Goal: Information Seeking & Learning: Compare options

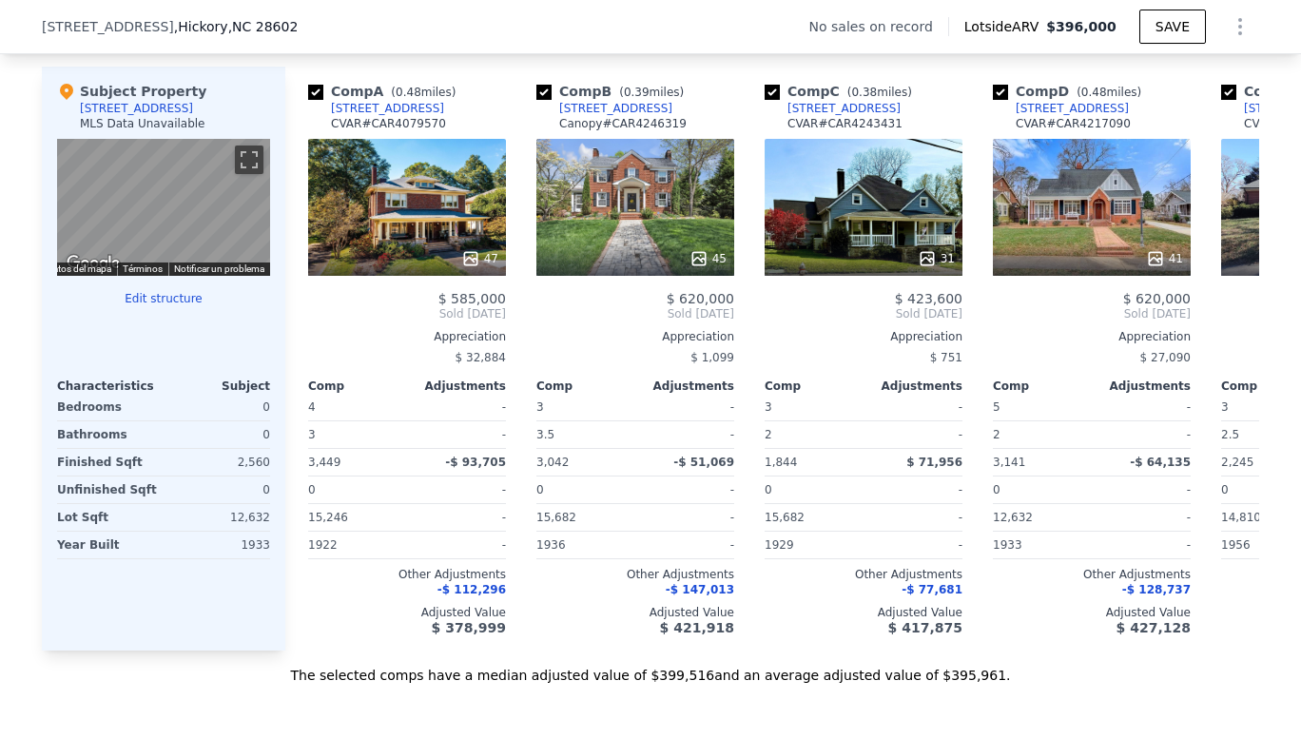
scroll to position [1834, 0]
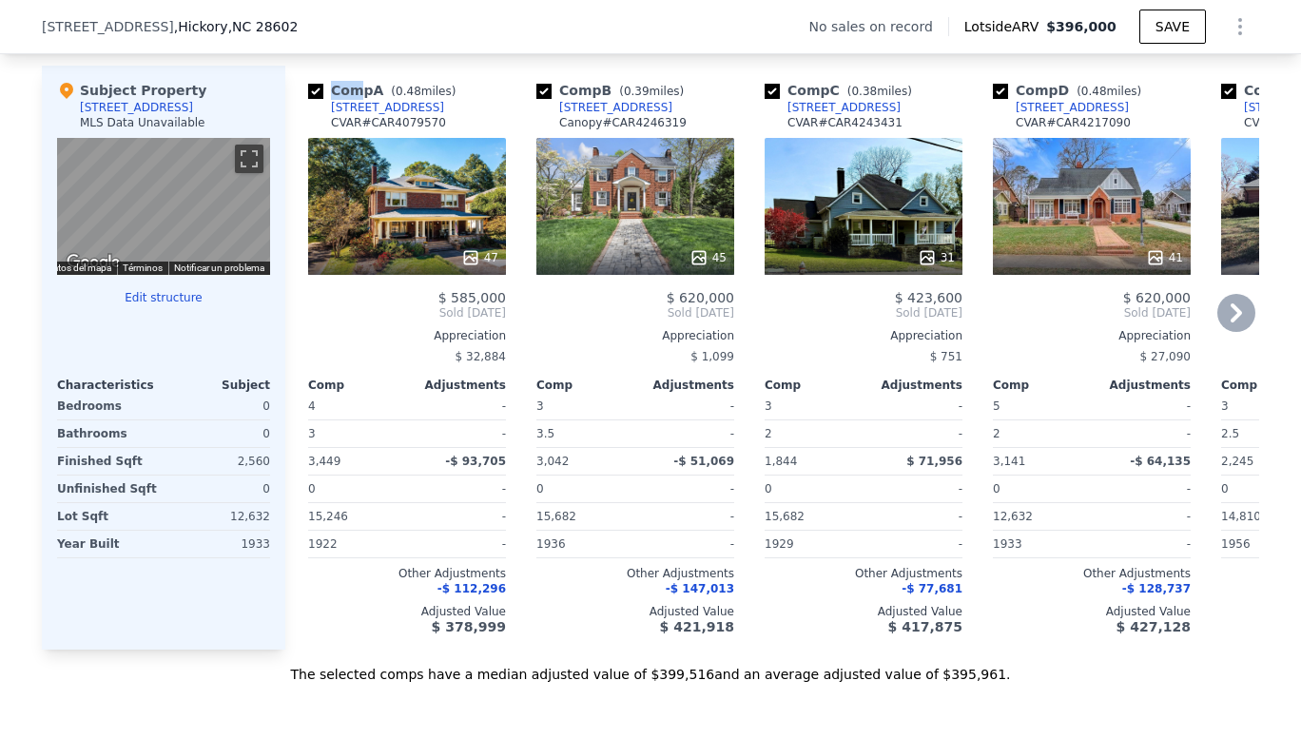
drag, startPoint x: 347, startPoint y: 87, endPoint x: 289, endPoint y: 96, distance: 58.6
click at [289, 96] on div "Comp A ( 0.48 miles) 335 6th St NW CVAR # CAR4079570 47 $ 585,000 Sold Oct 2024…" at bounding box center [399, 358] width 228 height 584
click at [310, 99] on input "checkbox" at bounding box center [315, 91] width 15 height 15
checkbox input "false"
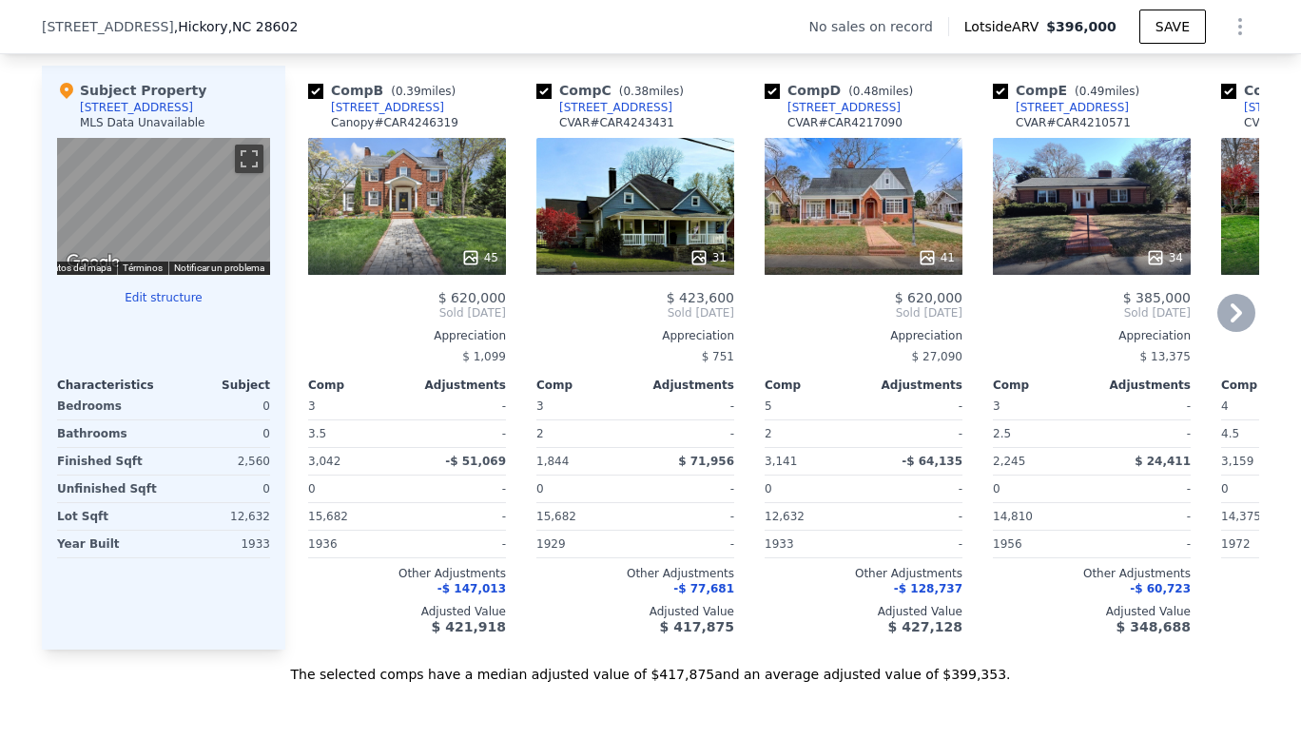
click at [308, 99] on input "checkbox" at bounding box center [315, 91] width 15 height 15
checkbox input "false"
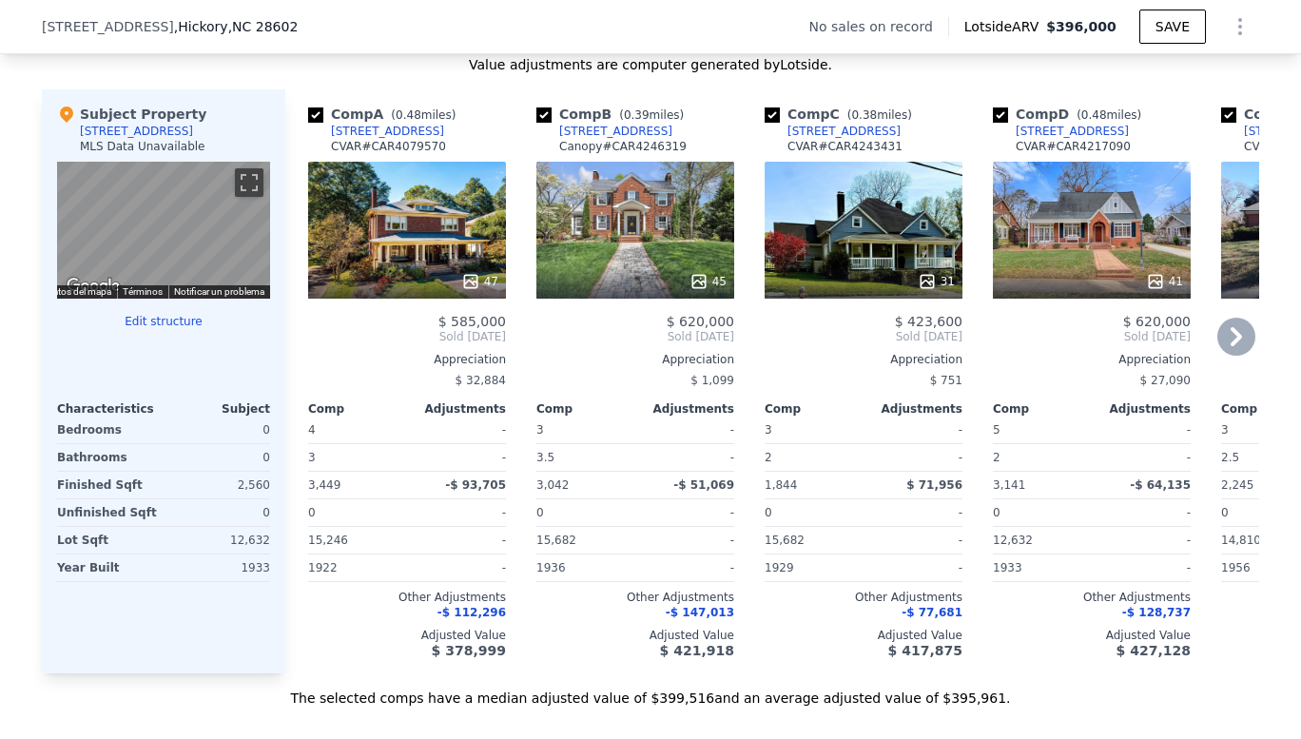
click at [309, 123] on input "checkbox" at bounding box center [315, 114] width 15 height 15
checkbox input "false"
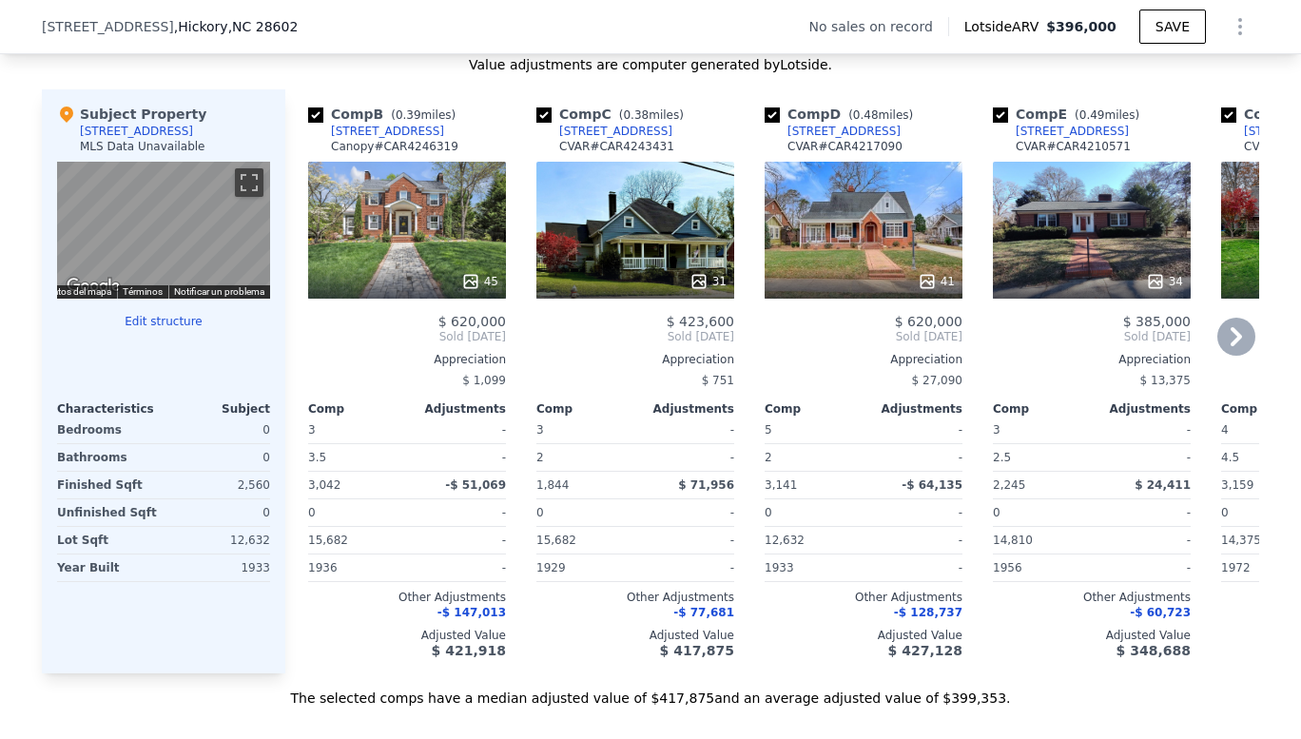
click at [309, 123] on input "checkbox" at bounding box center [315, 114] width 15 height 15
checkbox input "false"
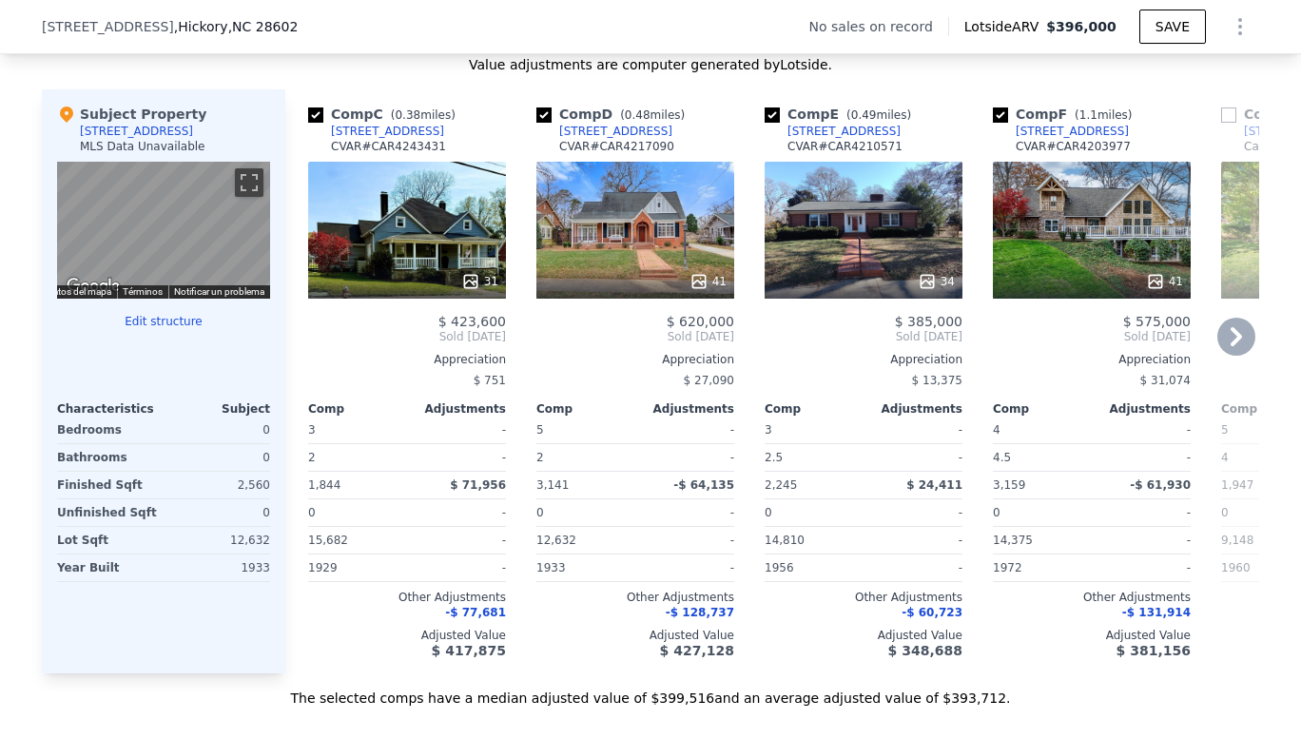
checkbox input "true"
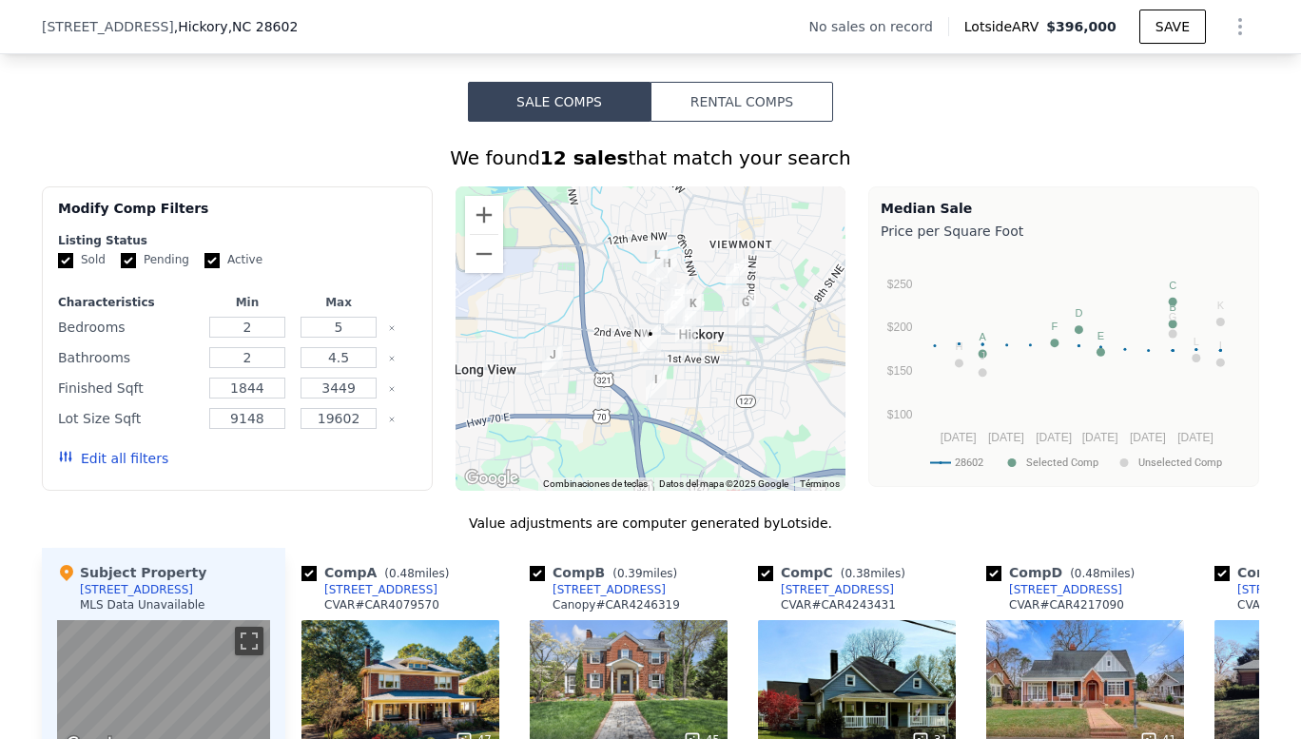
scroll to position [1352, 0]
click at [121, 268] on input "Pending" at bounding box center [128, 260] width 15 height 15
checkbox input "false"
click at [256, 335] on input "2" at bounding box center [246, 327] width 75 height 21
type input "3"
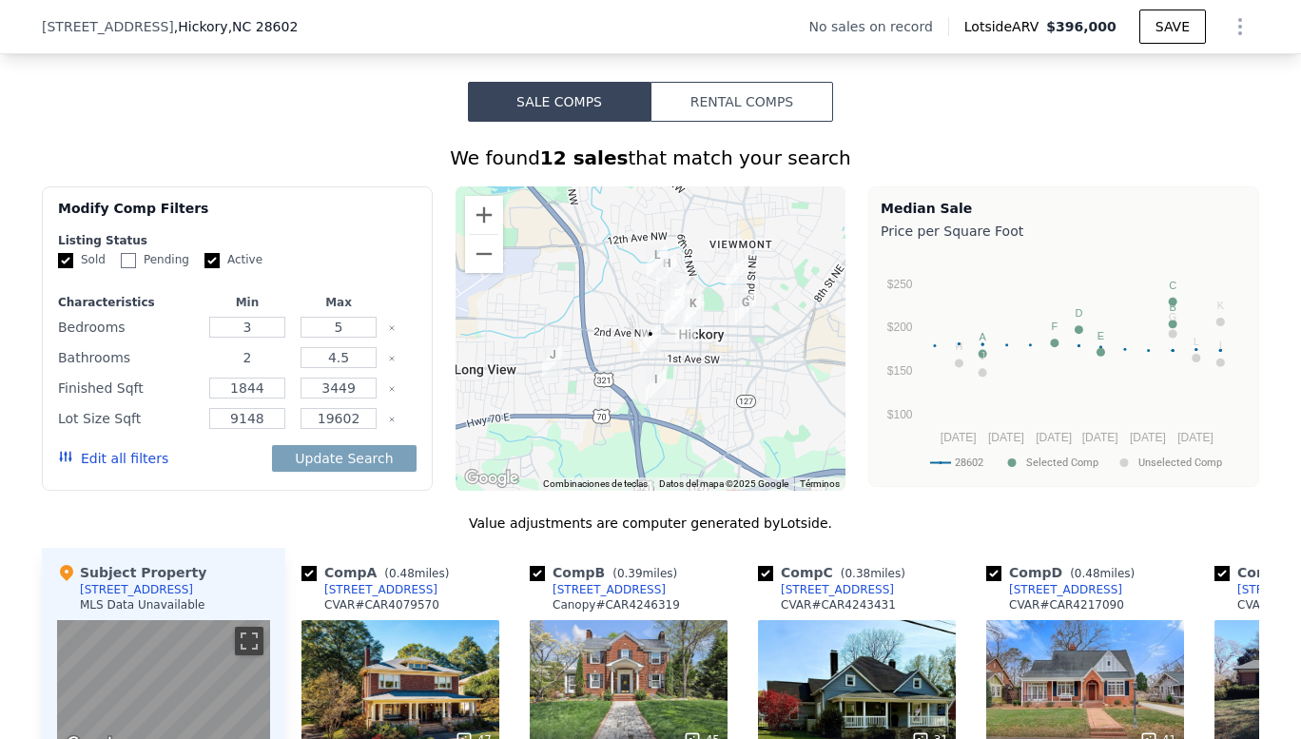
click at [264, 368] on input "2" at bounding box center [246, 357] width 75 height 21
type input "1"
click at [344, 338] on input "5" at bounding box center [337, 327] width 75 height 21
type input "3"
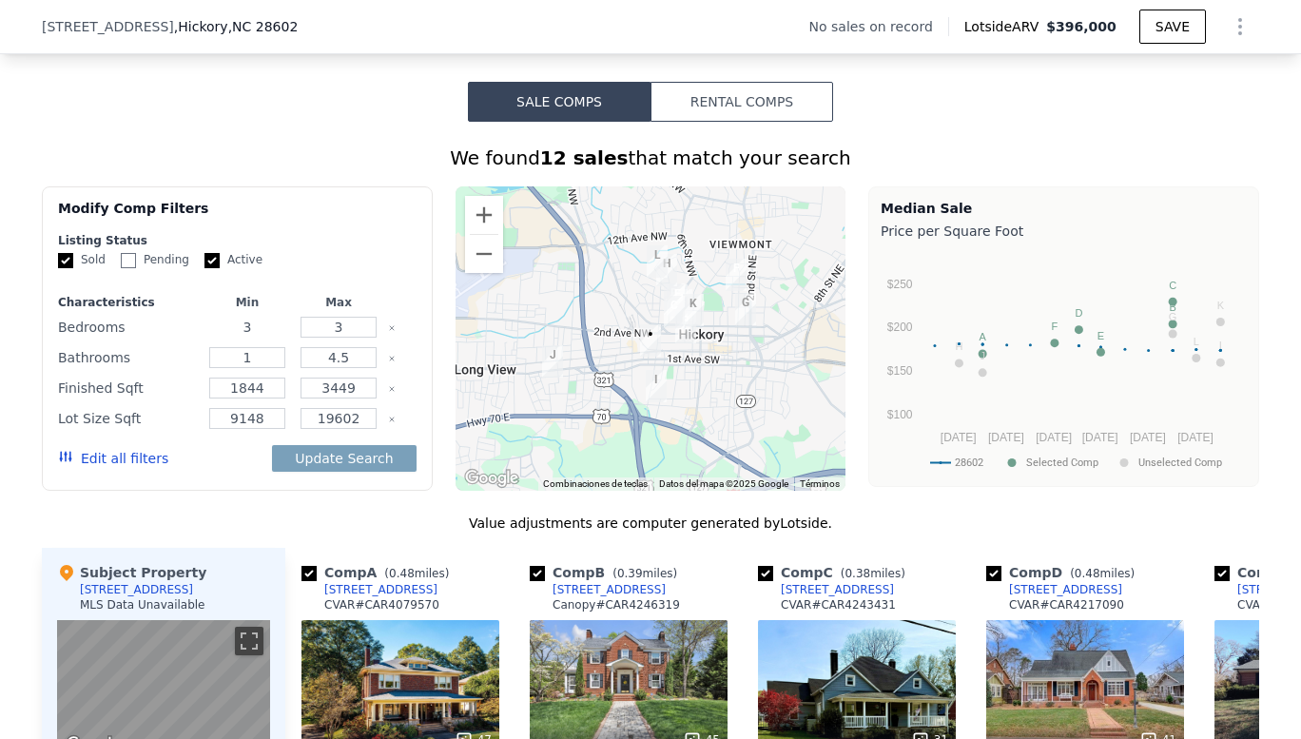
click at [253, 338] on input "3" at bounding box center [246, 327] width 75 height 21
click at [260, 368] on input "1" at bounding box center [246, 357] width 75 height 21
click at [340, 368] on input "4.5" at bounding box center [337, 357] width 75 height 21
type input "4"
click at [388, 362] on icon "Clear" at bounding box center [392, 359] width 8 height 8
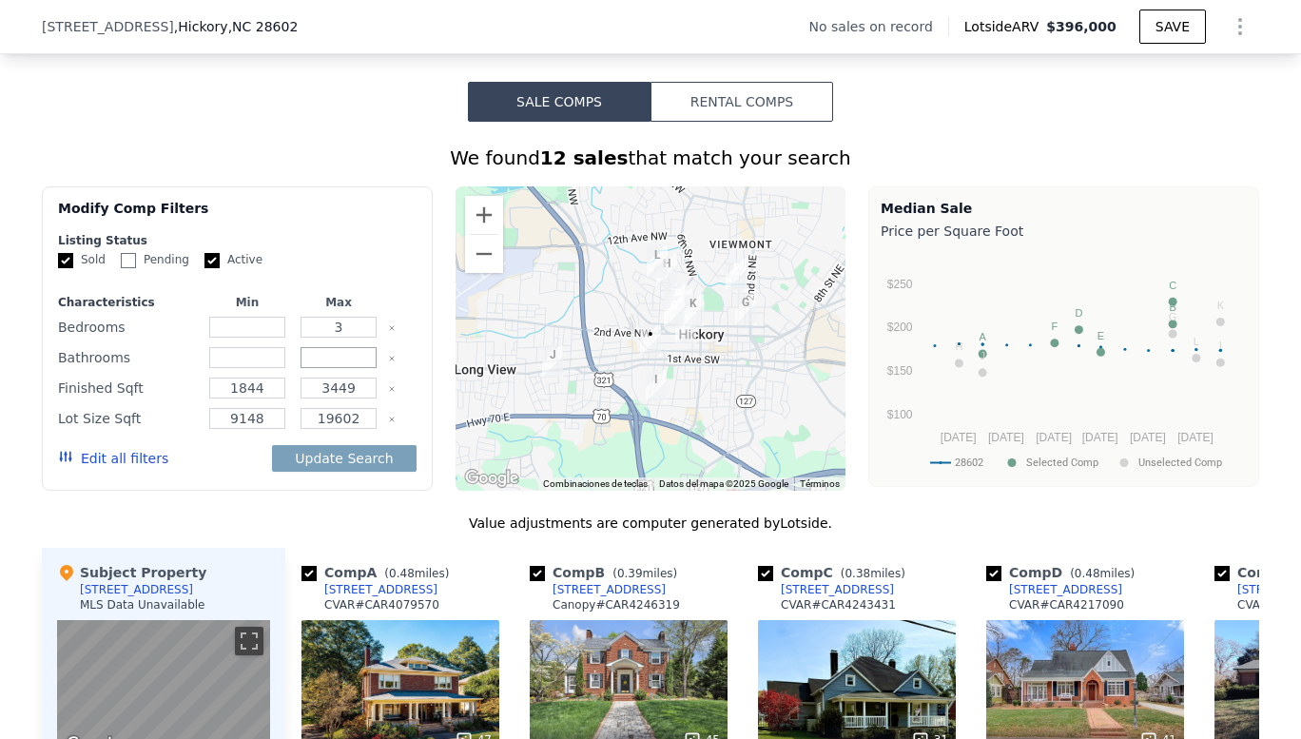
click at [347, 368] on input "number" at bounding box center [337, 357] width 75 height 21
type input "1"
click at [352, 398] on input "3449" at bounding box center [337, 387] width 75 height 21
type input "3"
click at [261, 398] on input "1844" at bounding box center [246, 387] width 75 height 21
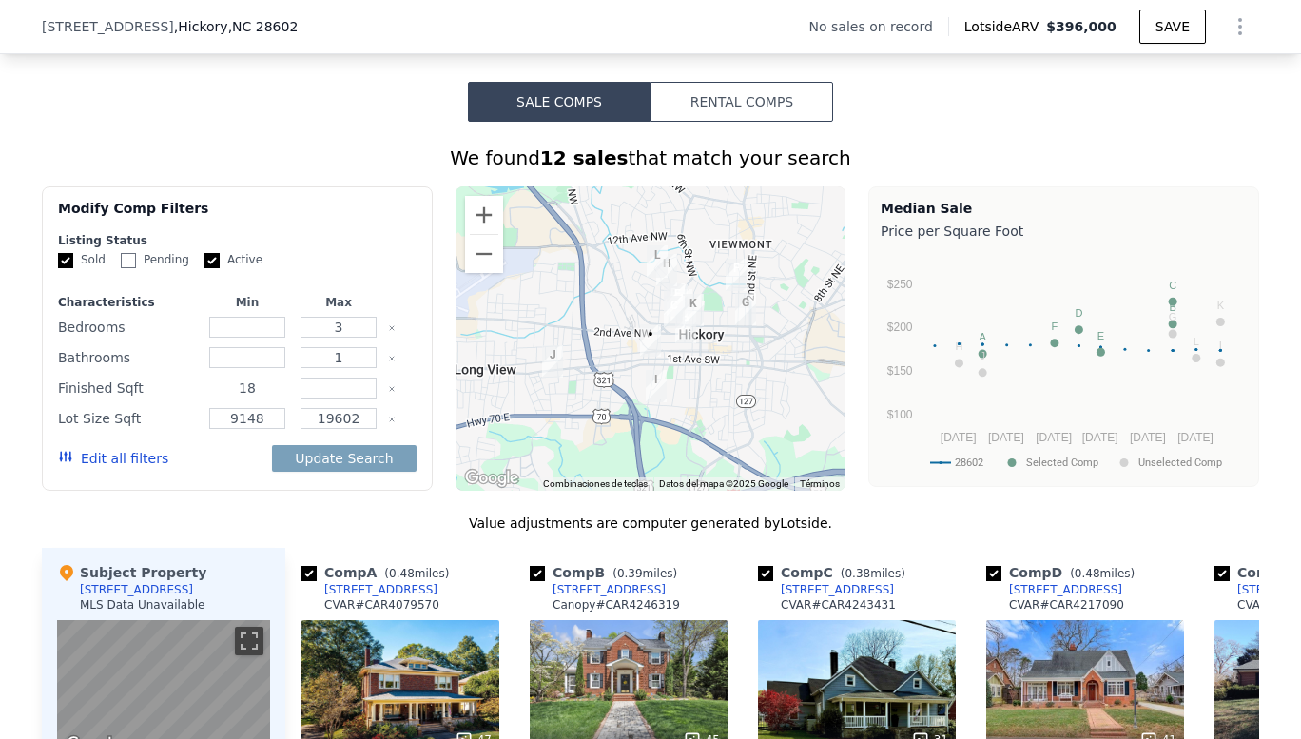
type input "1"
click at [355, 429] on input "19602" at bounding box center [337, 418] width 75 height 21
type input "1"
click at [260, 429] on input "9148" at bounding box center [246, 418] width 75 height 21
type input "9"
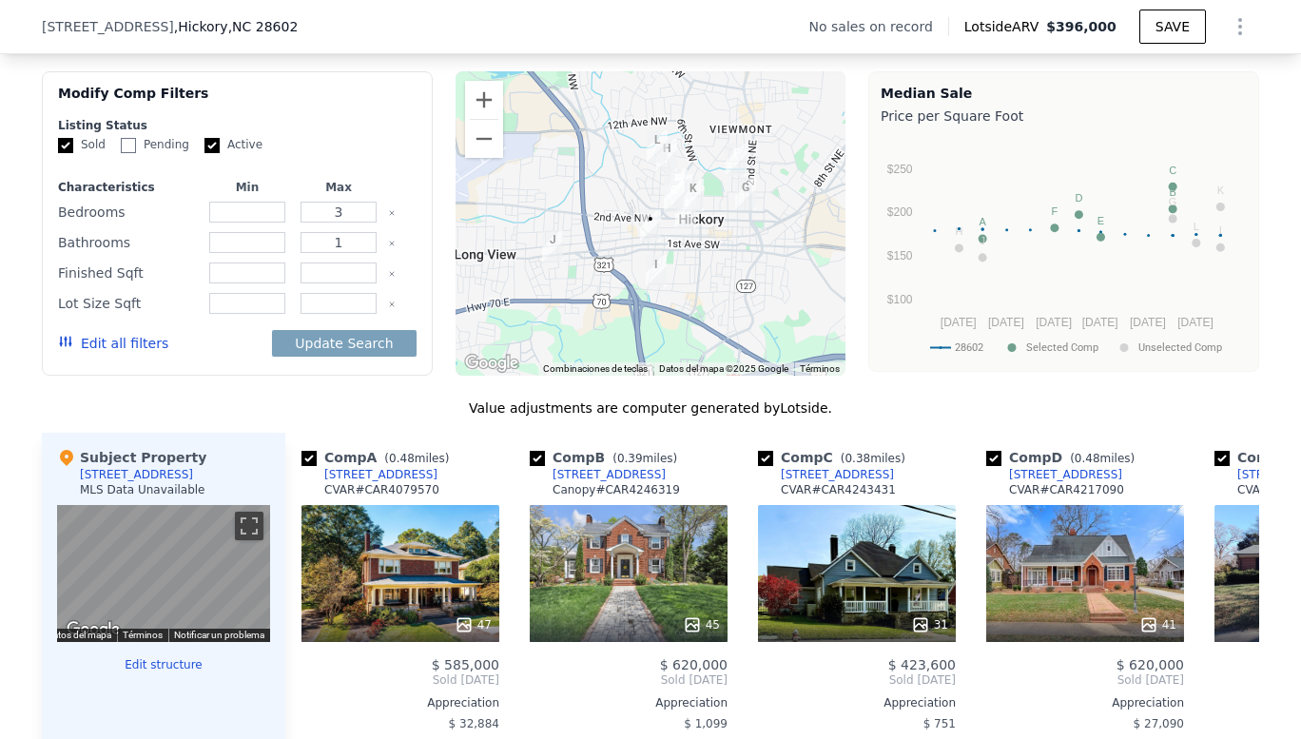
scroll to position [1466, 0]
click at [318, 284] on input "number" at bounding box center [337, 273] width 75 height 21
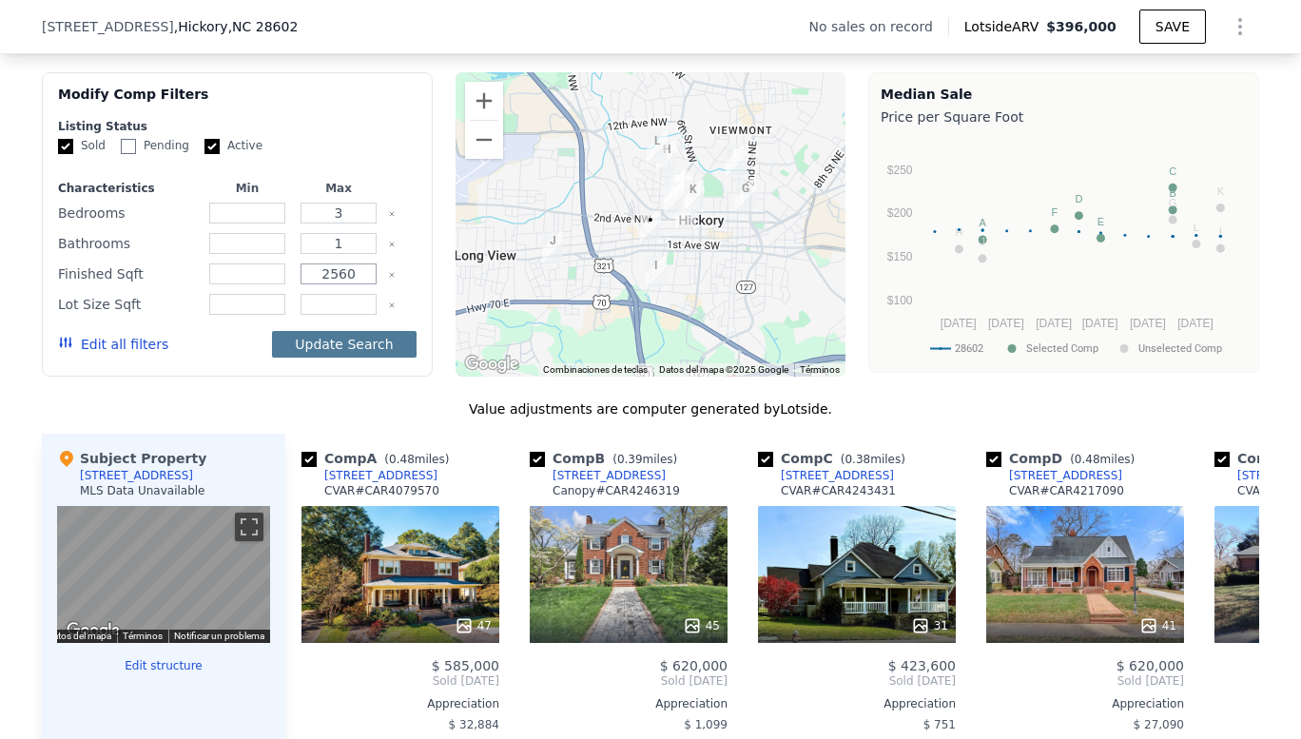
type input "2560"
click at [338, 354] on button "Update Search" at bounding box center [344, 344] width 144 height 27
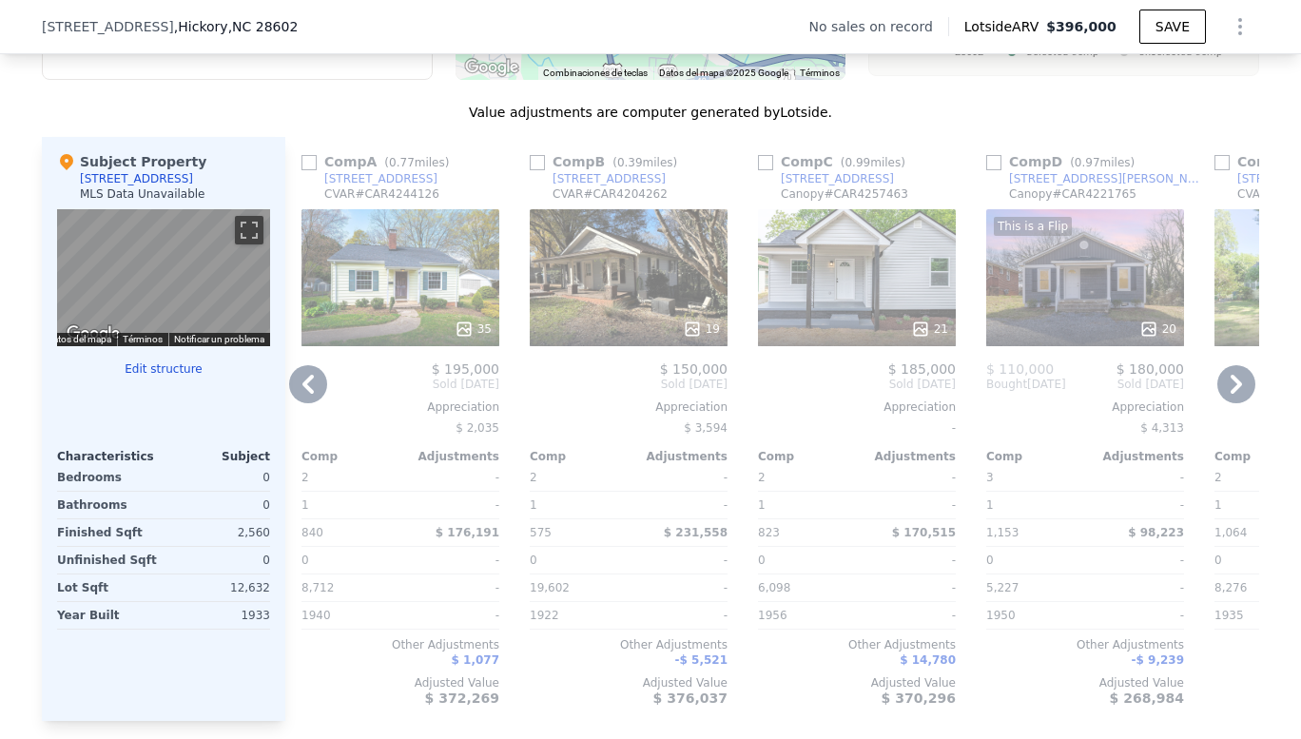
scroll to position [1765, 0]
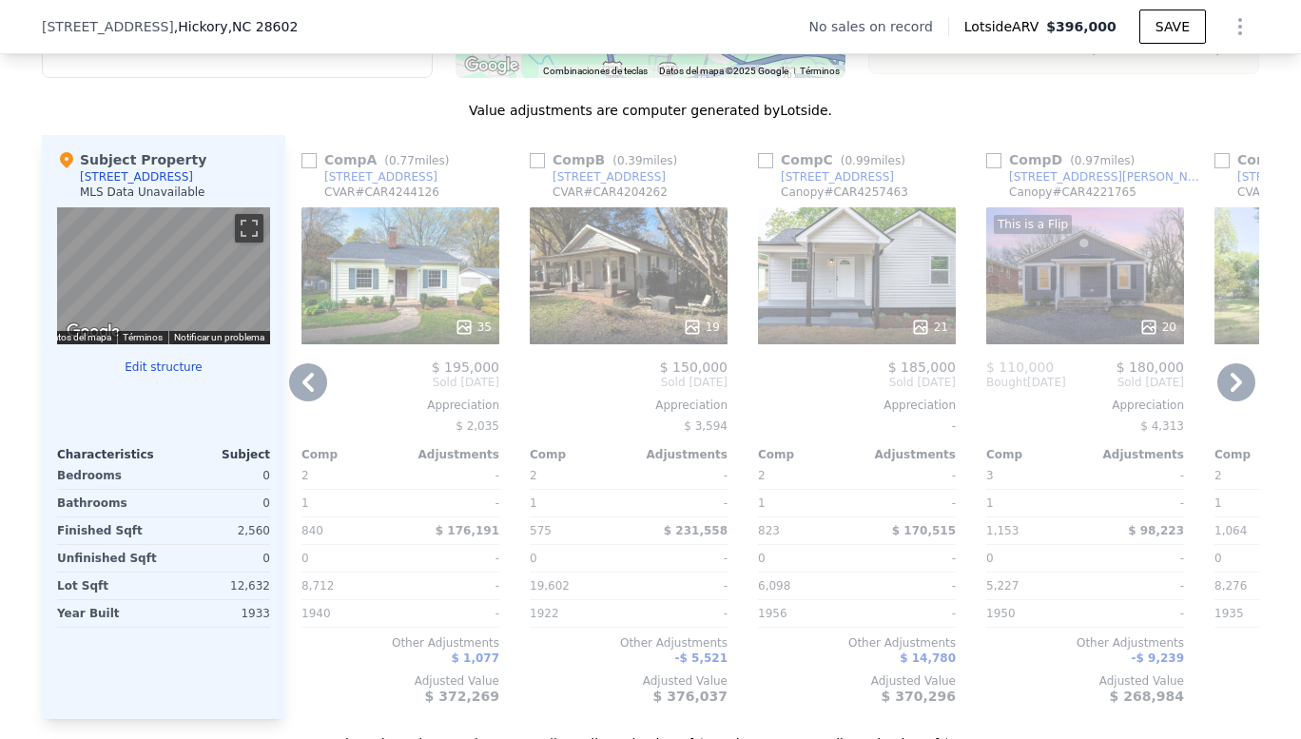
click at [303, 398] on icon at bounding box center [308, 382] width 38 height 38
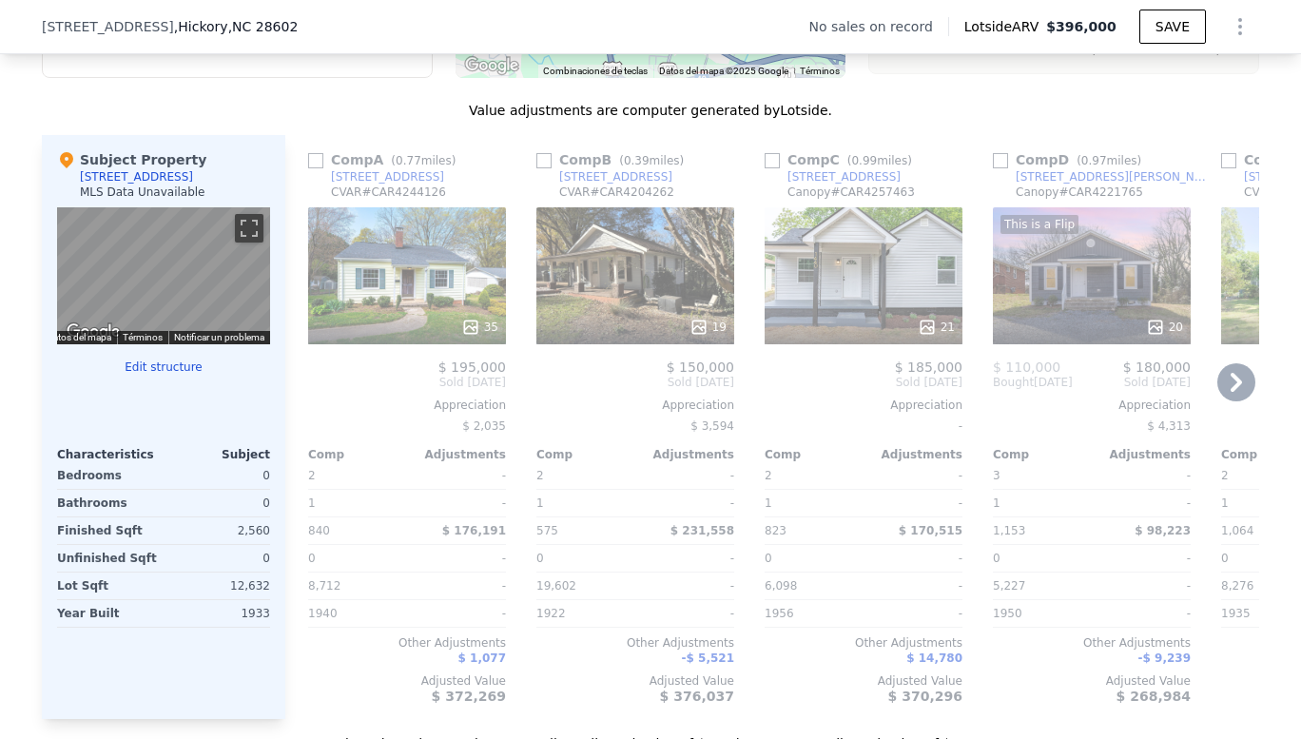
click at [1239, 390] on icon at bounding box center [1236, 382] width 38 height 38
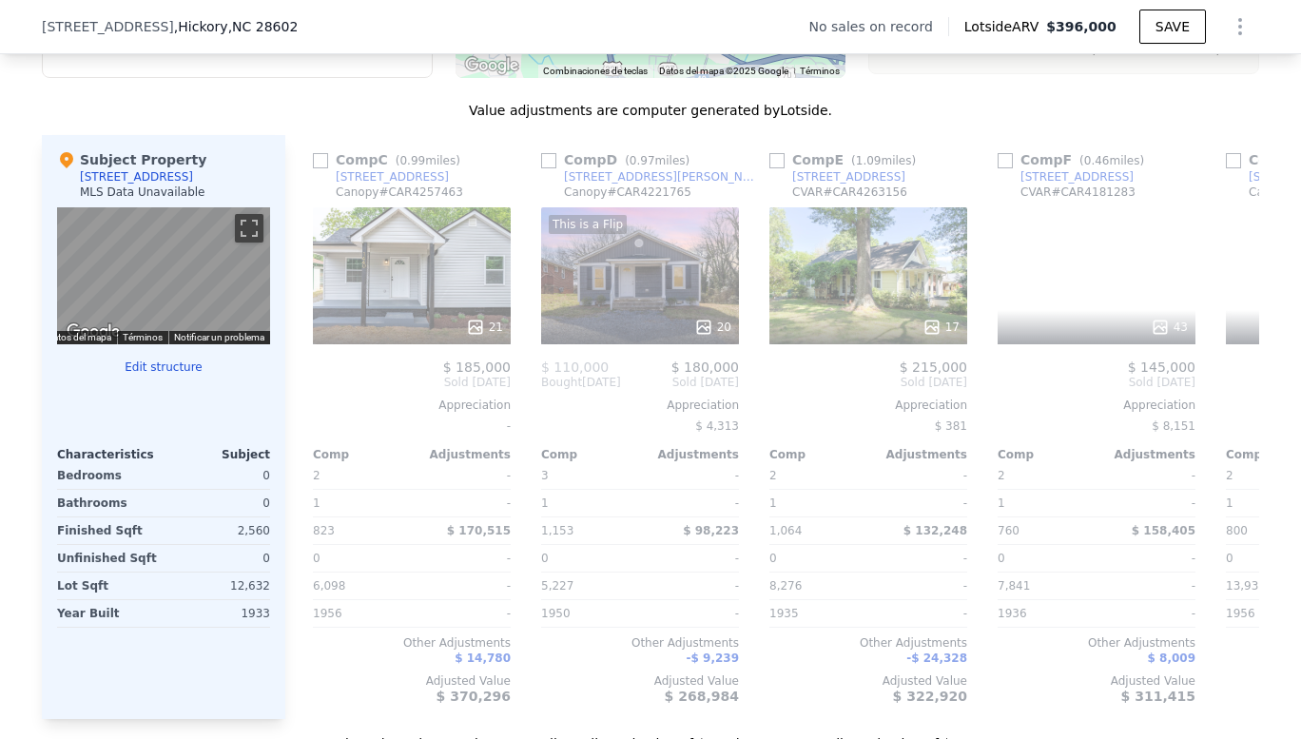
scroll to position [0, 456]
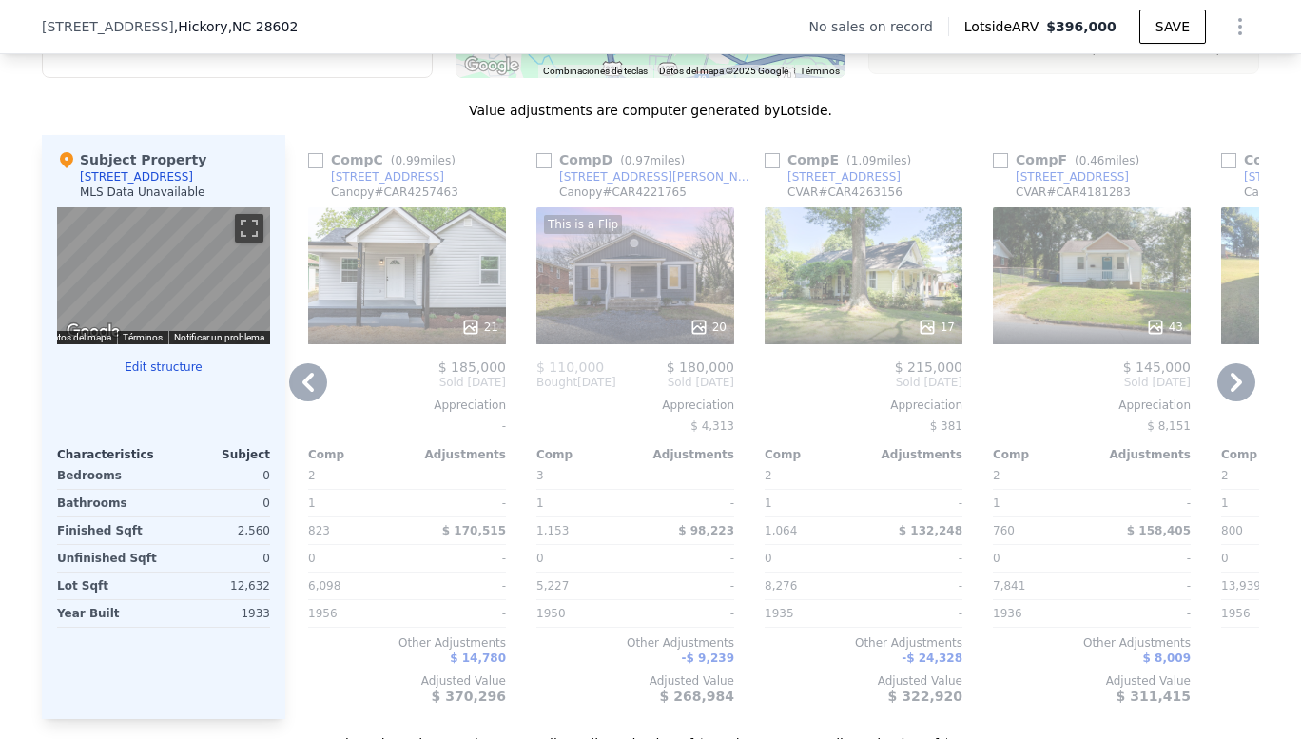
click at [302, 392] on icon at bounding box center [307, 382] width 11 height 19
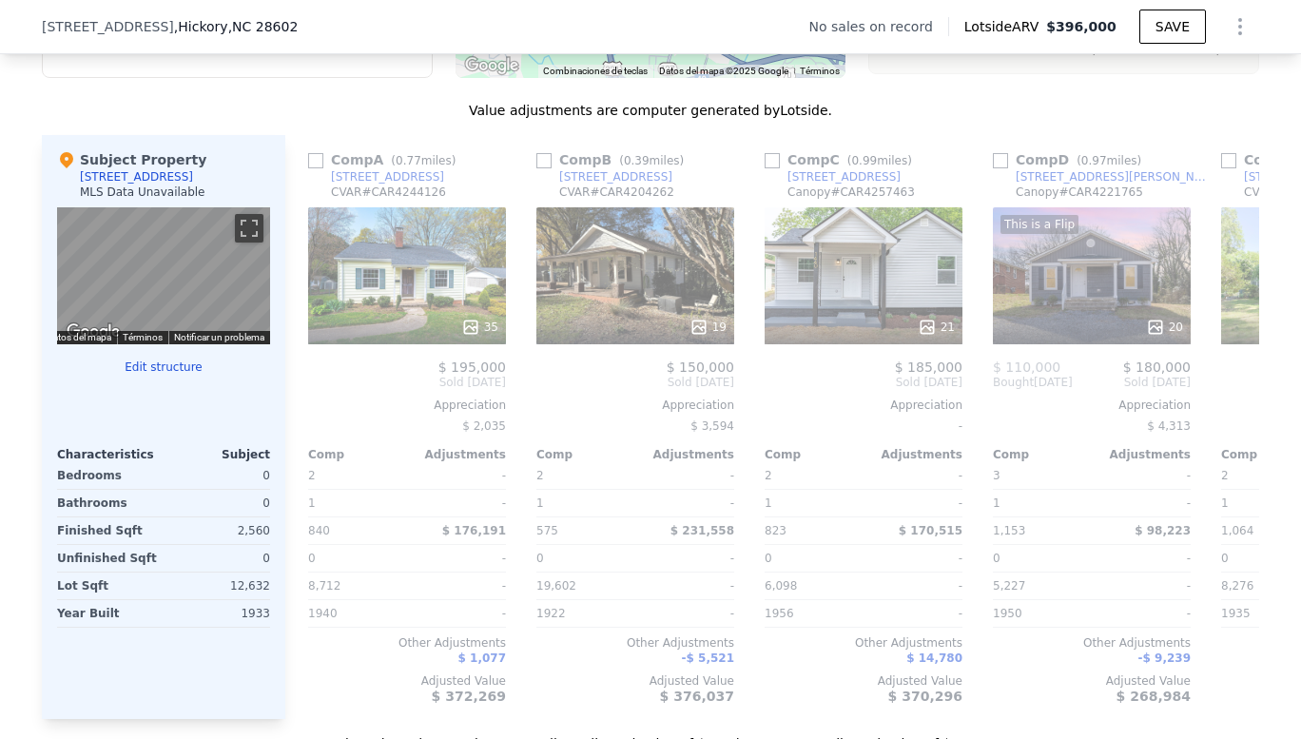
scroll to position [0, 0]
click at [1226, 398] on icon at bounding box center [1236, 382] width 38 height 38
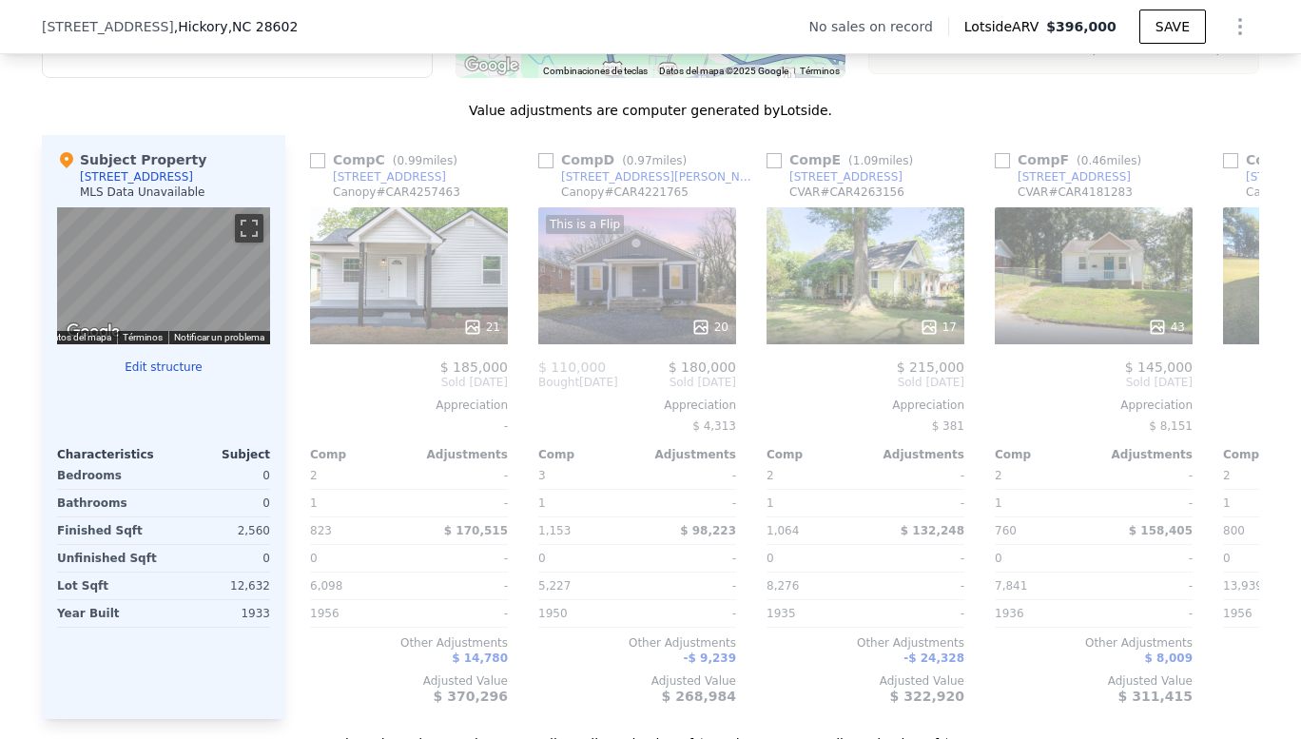
scroll to position [0, 456]
click at [1226, 398] on icon at bounding box center [1236, 382] width 38 height 38
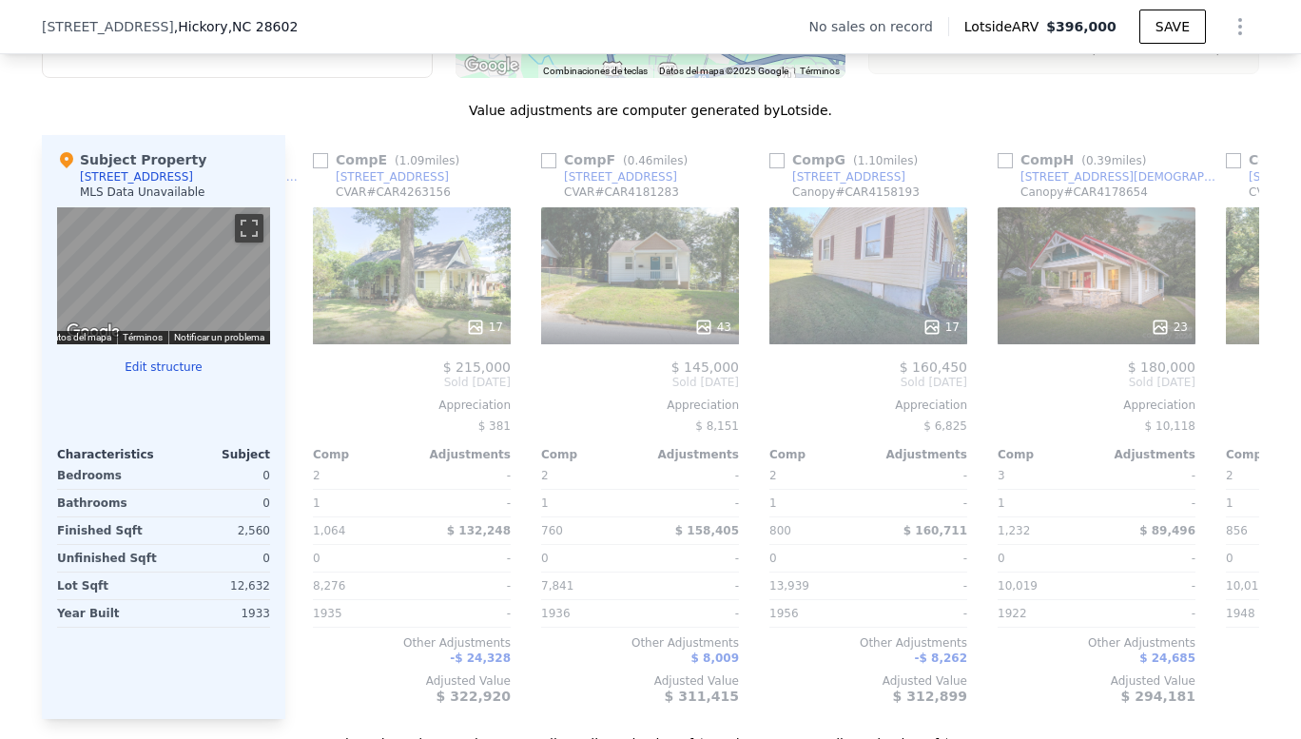
scroll to position [0, 913]
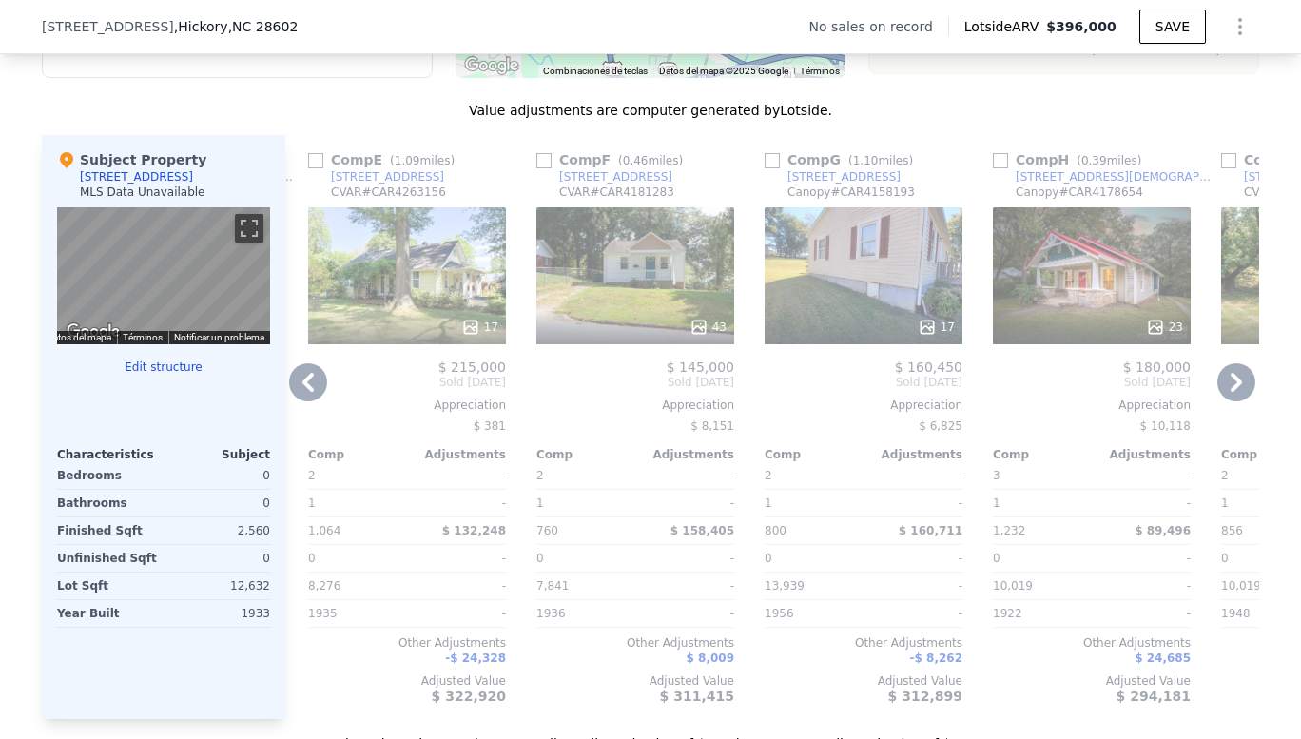
click at [1226, 398] on icon at bounding box center [1236, 382] width 38 height 38
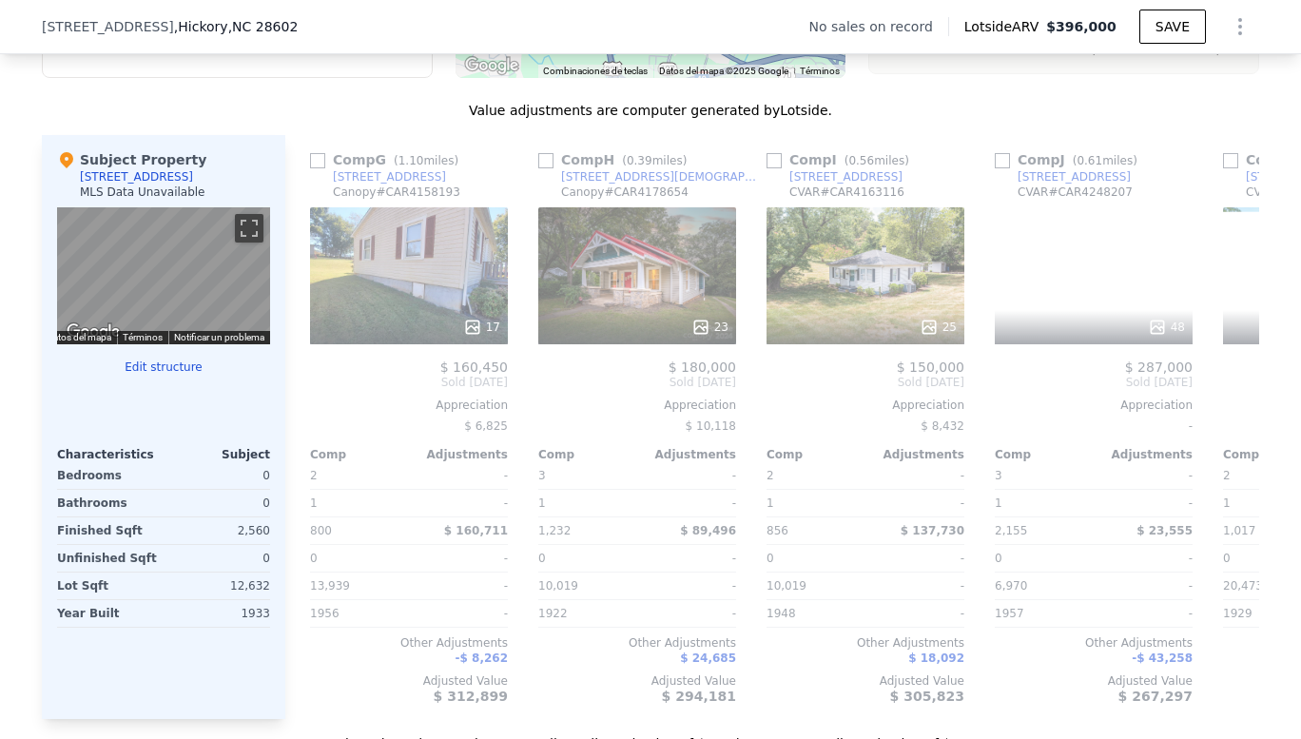
scroll to position [0, 1369]
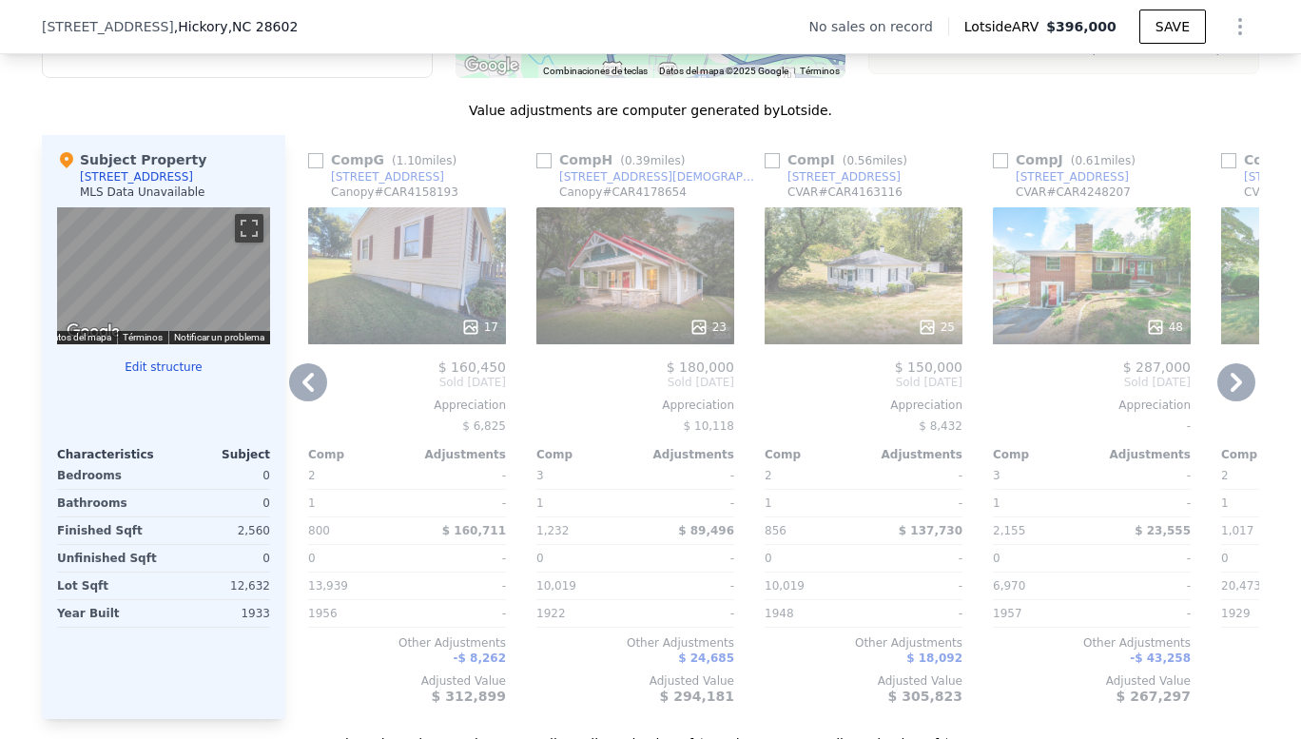
click at [1226, 398] on icon at bounding box center [1236, 382] width 38 height 38
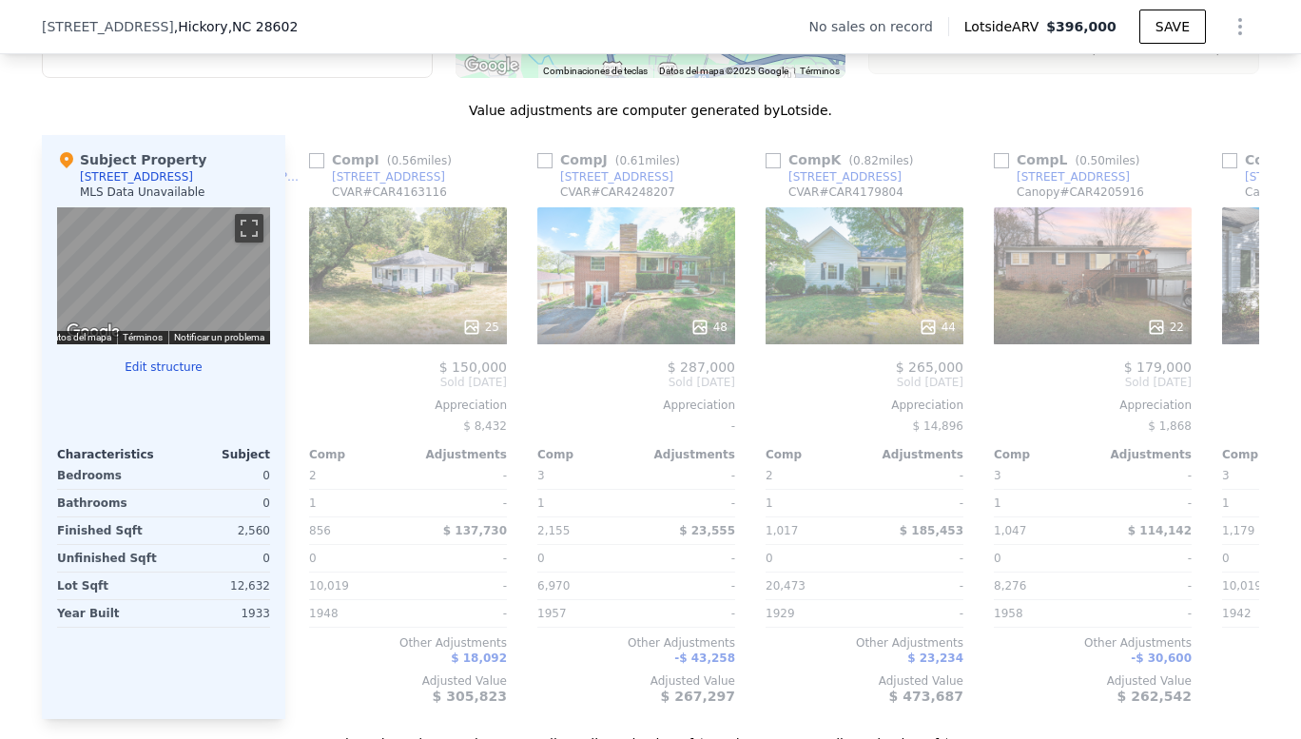
scroll to position [0, 1825]
drag, startPoint x: 706, startPoint y: 521, endPoint x: 650, endPoint y: 573, distance: 76.7
click at [650, 573] on div "$ 287,000 Sold [DATE] Appreciation - Comp Adjustments 3 - 1 - 2,155 $ 23,555 0 …" at bounding box center [635, 531] width 198 height 344
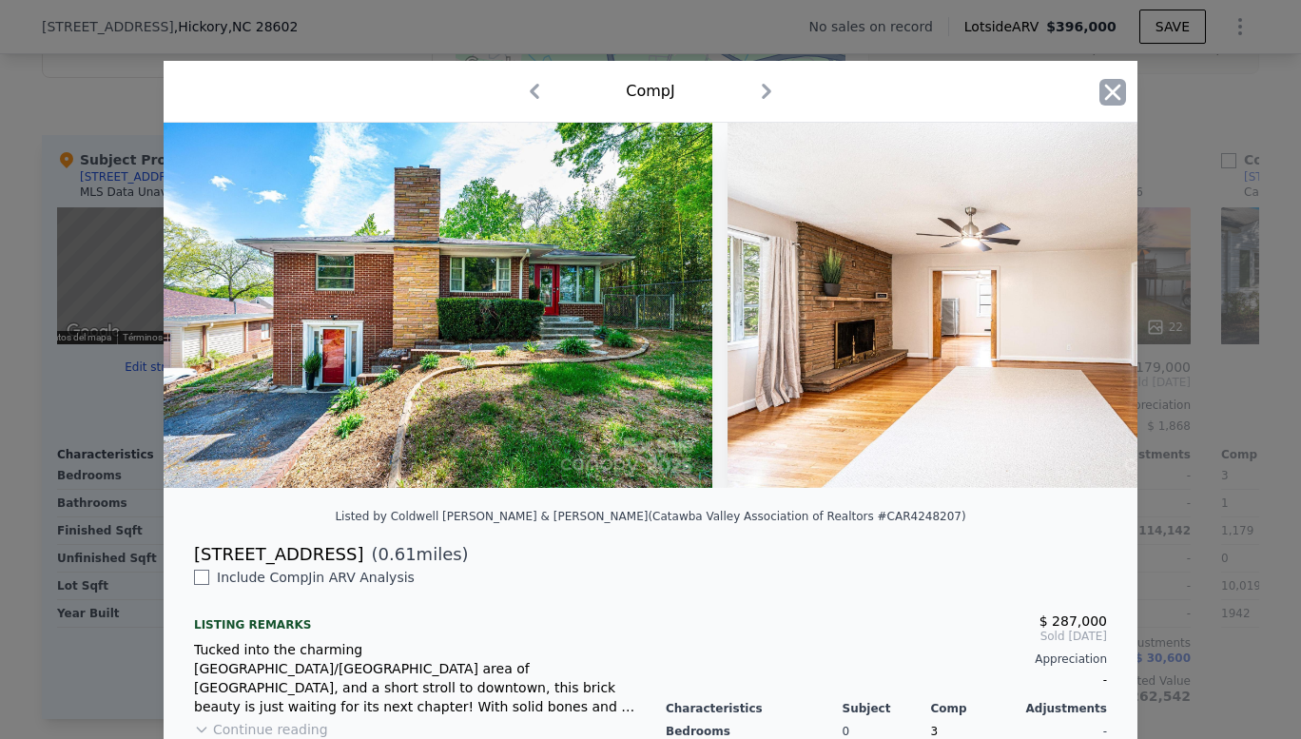
click at [1111, 98] on icon "button" at bounding box center [1113, 92] width 16 height 16
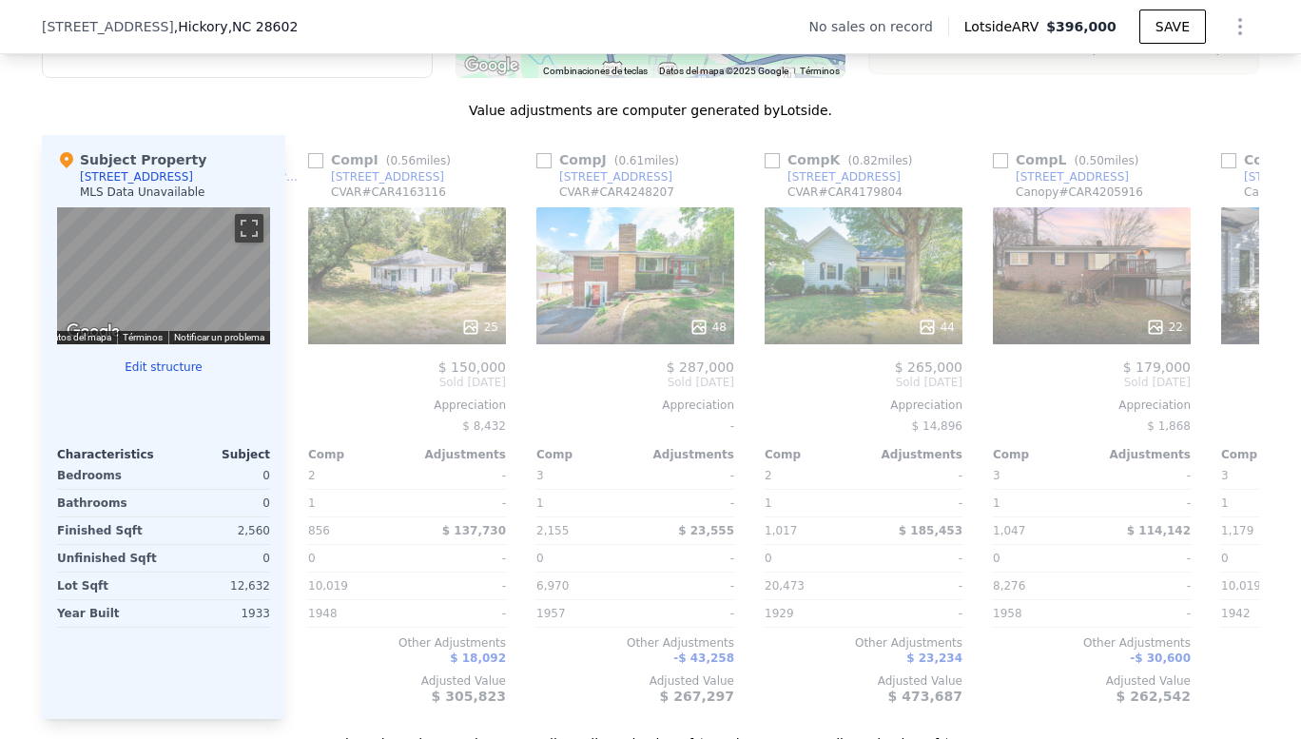
click at [973, 111] on div "We found 20 sales that match your search Filters Map Prices Modify Comp Filters…" at bounding box center [650, 242] width 1217 height 1021
click at [537, 168] on input "checkbox" at bounding box center [543, 160] width 15 height 15
checkbox input "true"
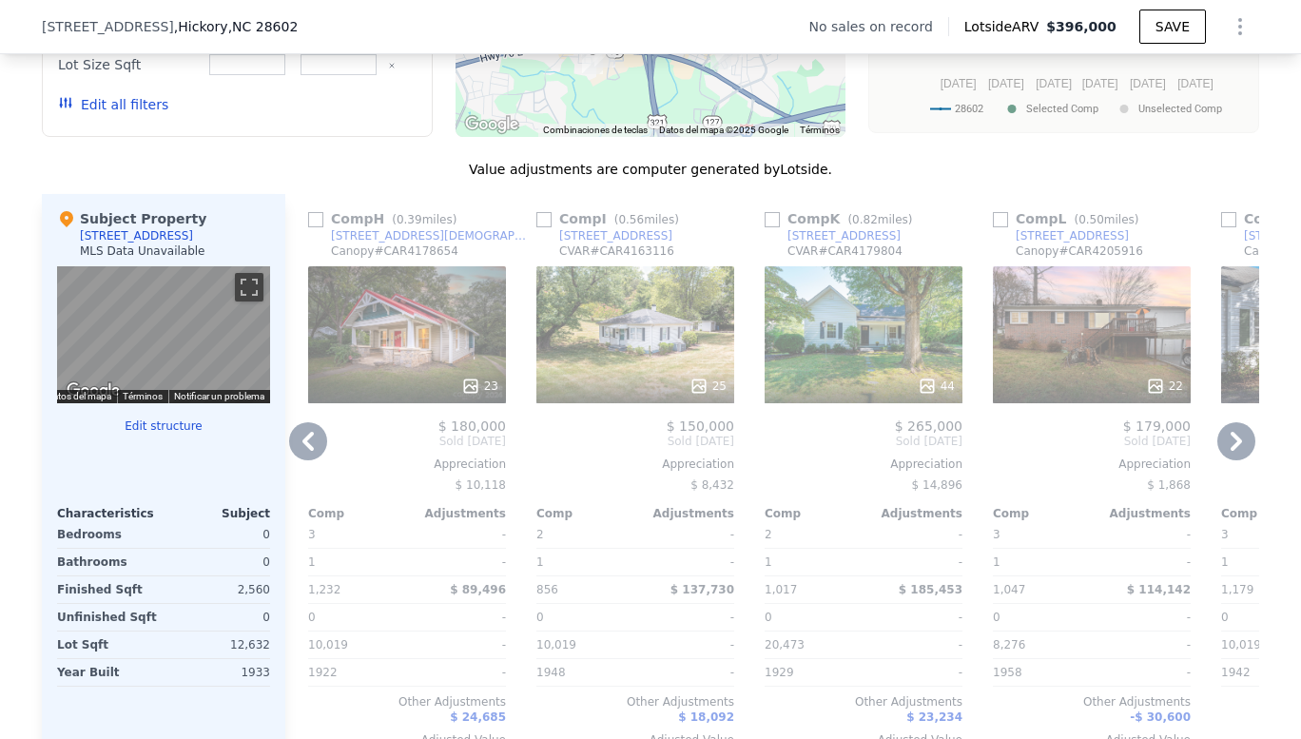
scroll to position [1727, 0]
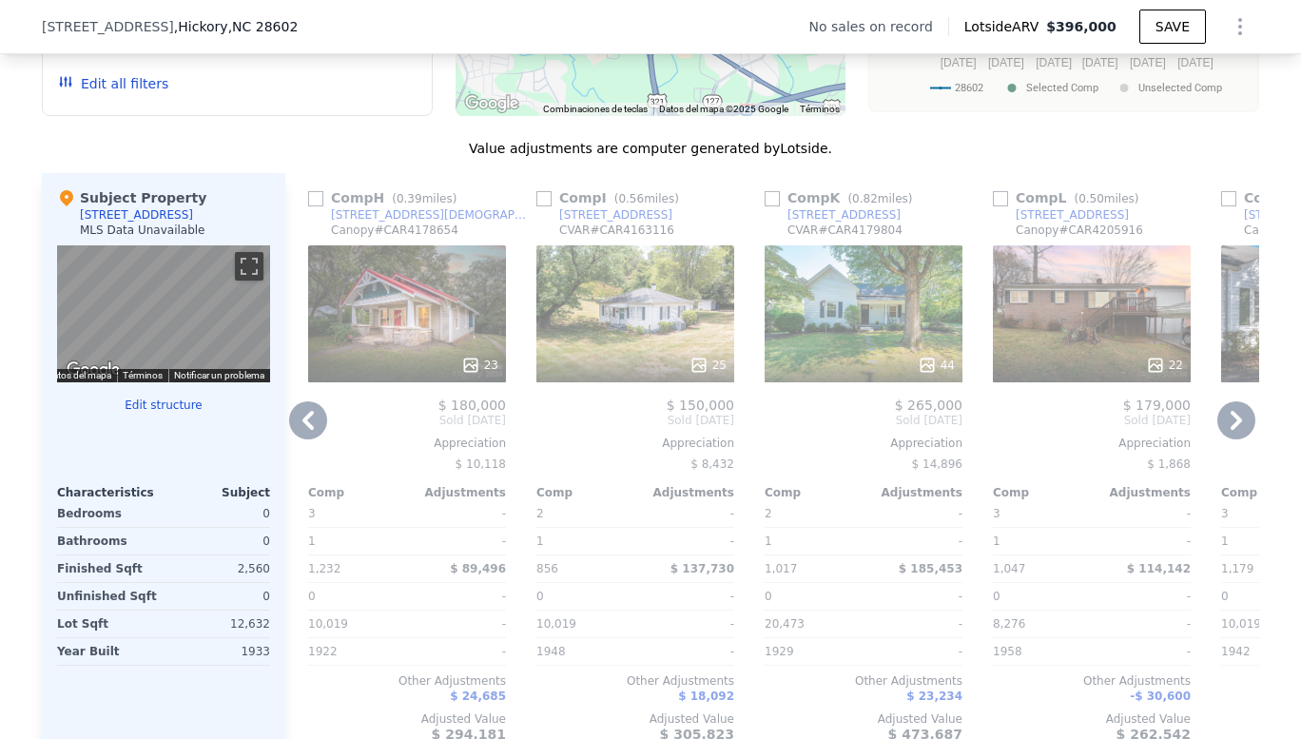
click at [536, 206] on input "checkbox" at bounding box center [543, 198] width 15 height 15
checkbox input "true"
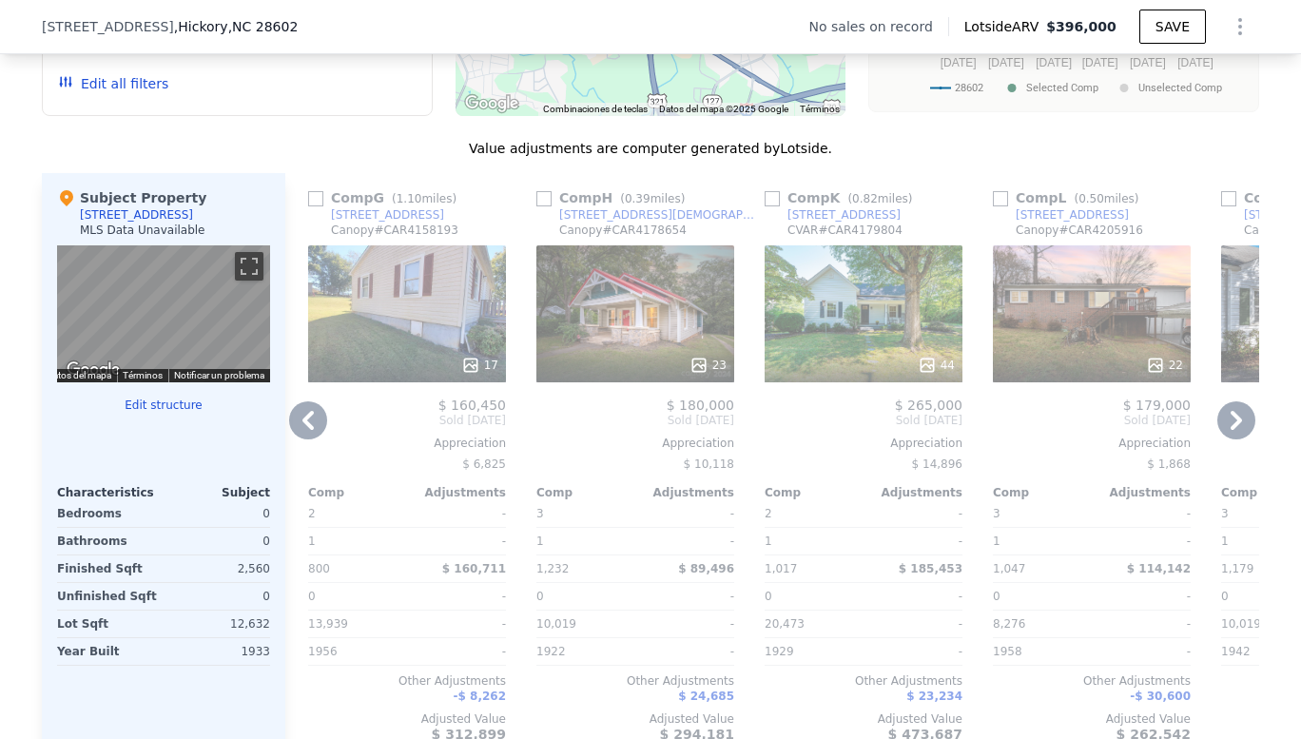
click at [1230, 430] on icon at bounding box center [1235, 420] width 11 height 19
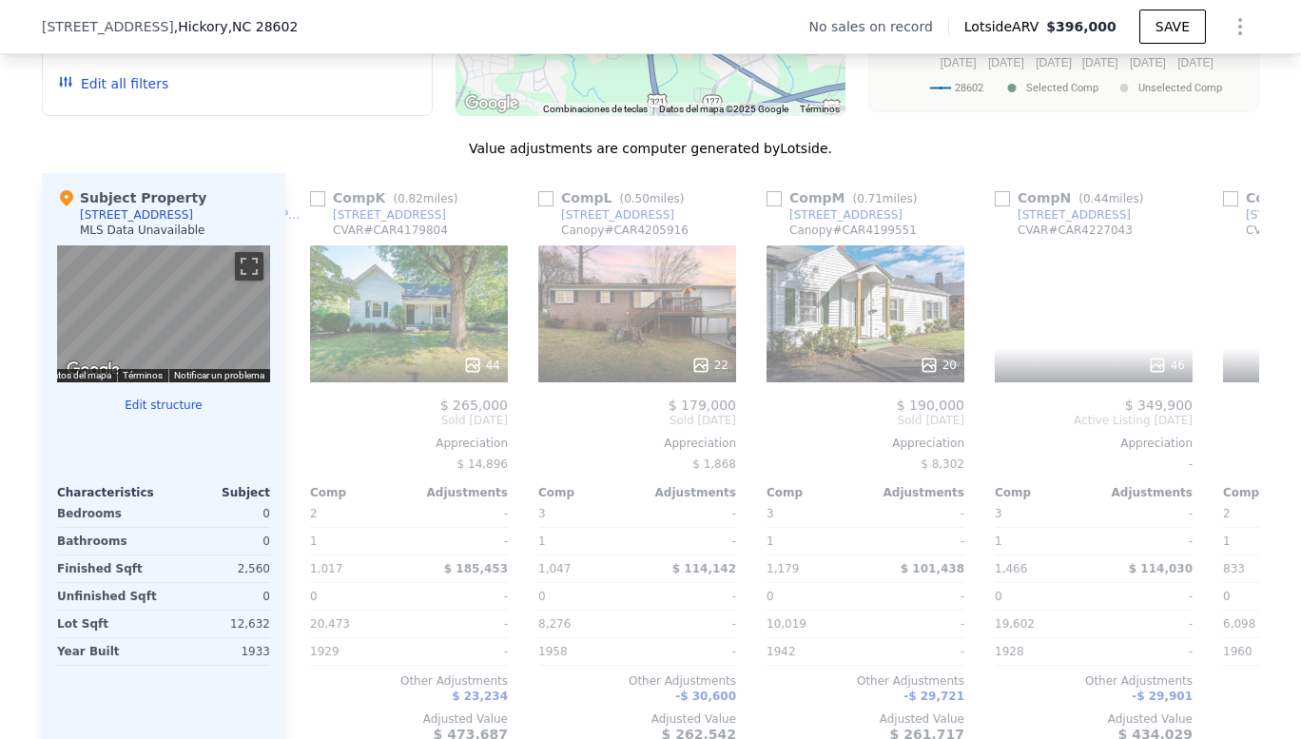
scroll to position [0, 2282]
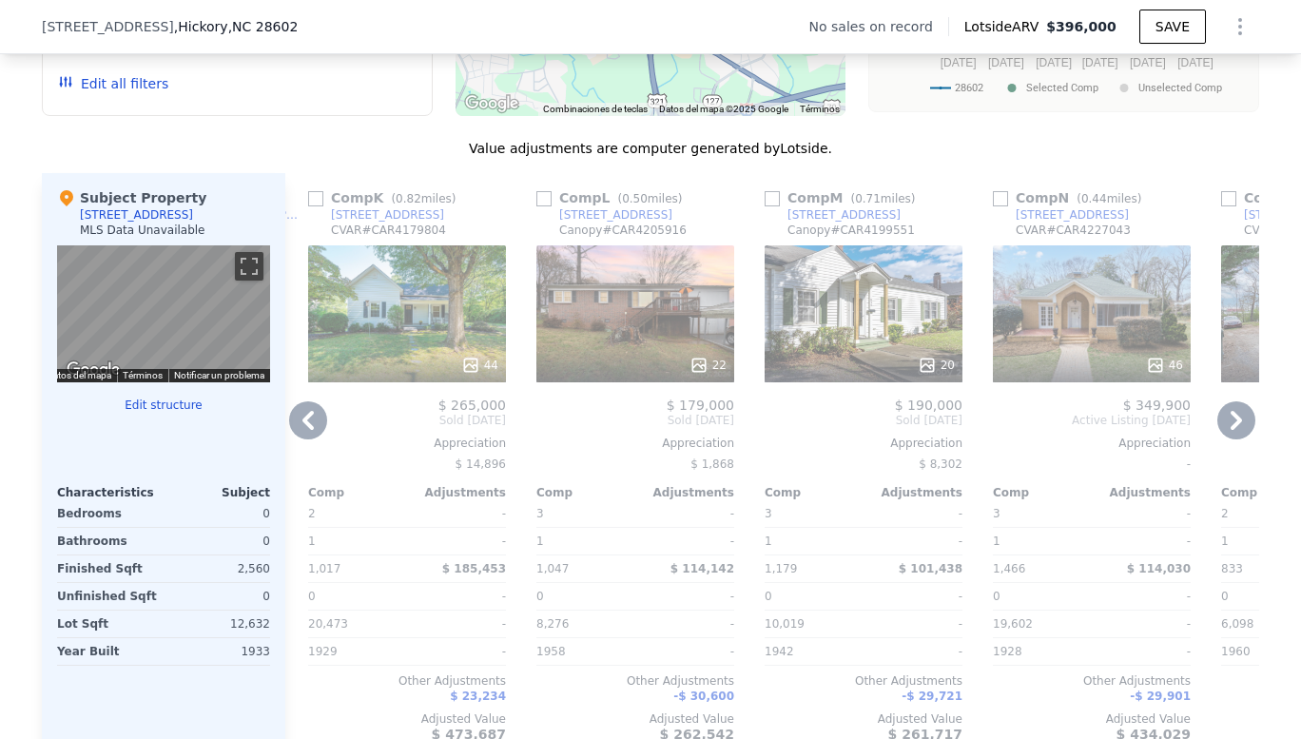
click at [1230, 430] on icon at bounding box center [1235, 420] width 11 height 19
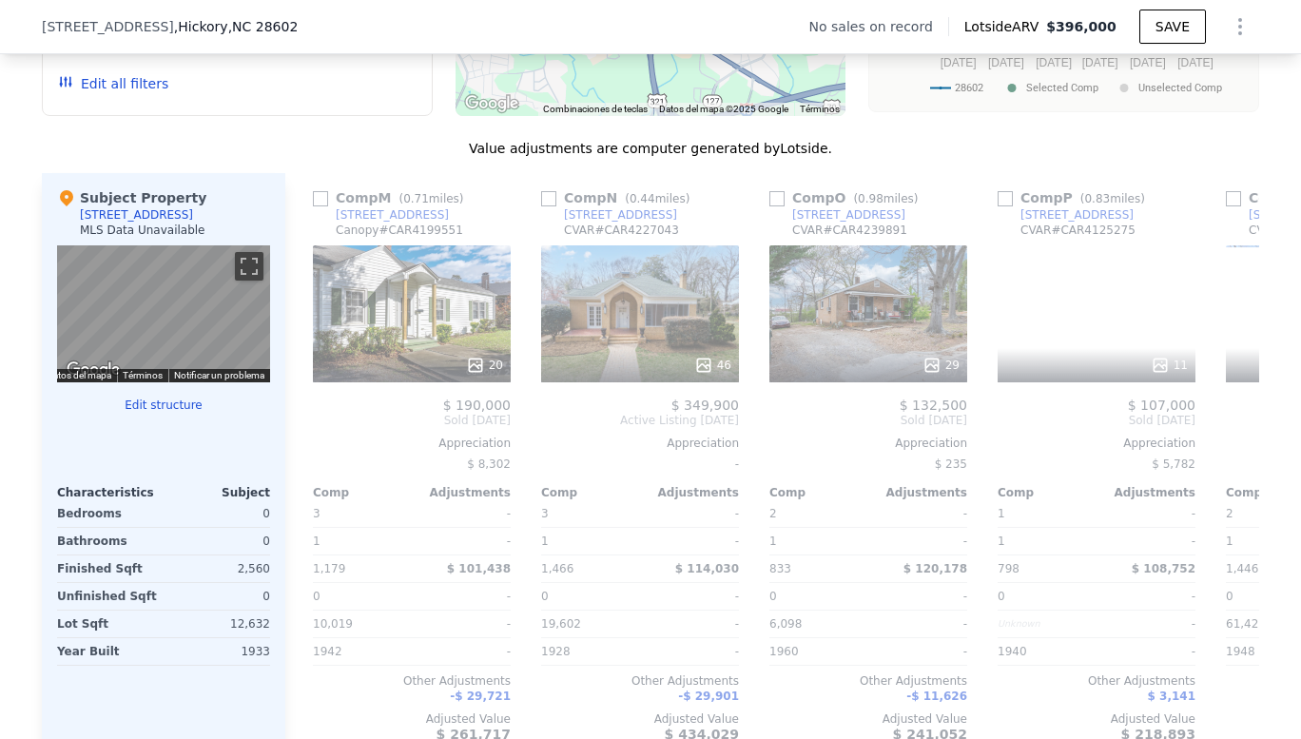
scroll to position [0, 2738]
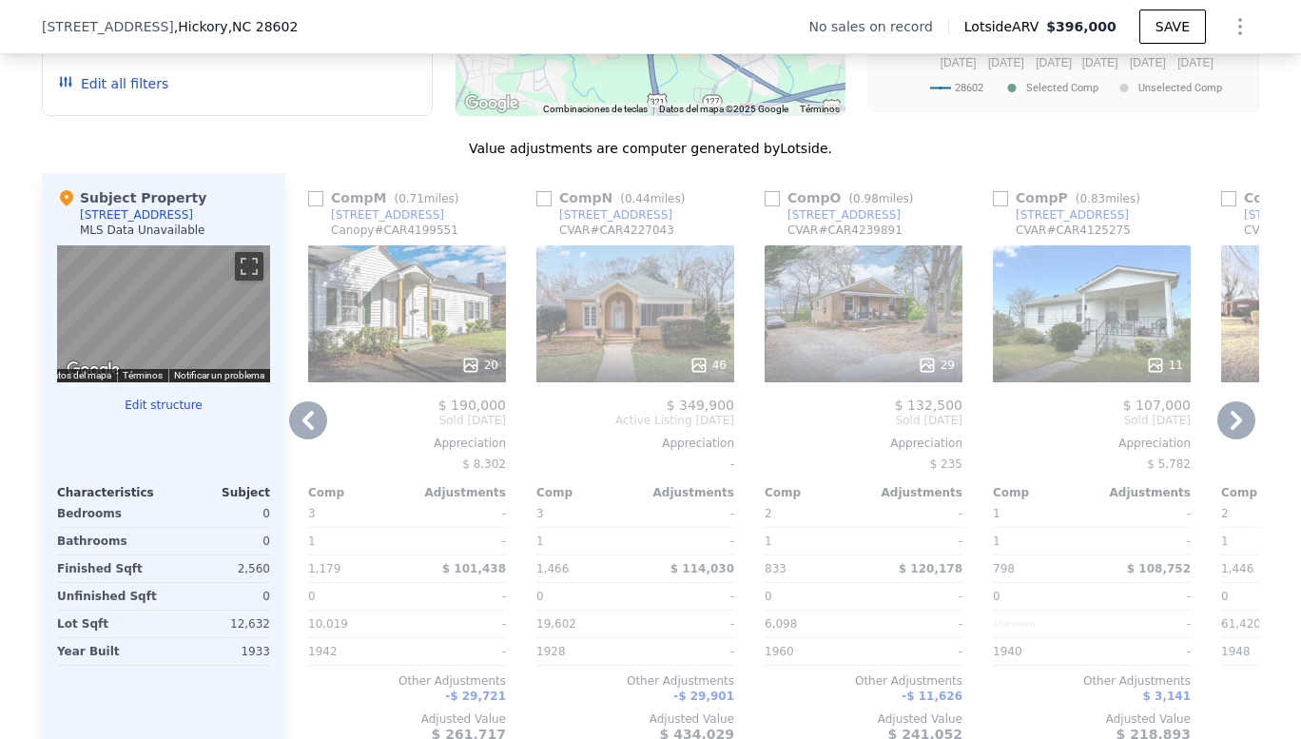
click at [1230, 430] on icon at bounding box center [1235, 420] width 11 height 19
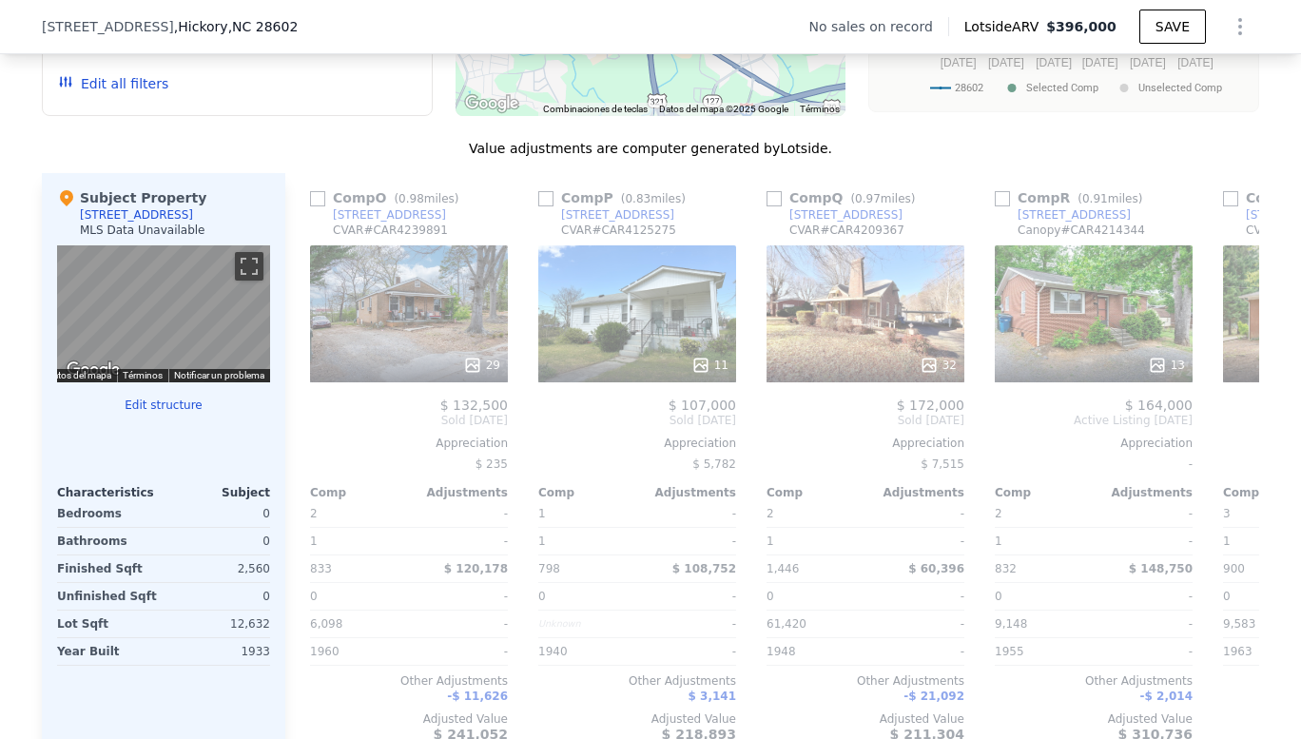
scroll to position [0, 3194]
click at [1228, 437] on div "Comp I ( 0.56 miles) [STREET_ADDRESS][PERSON_NAME] # CAR4163116 25 $ 150,000 So…" at bounding box center [772, 465] width 974 height 584
click at [1230, 430] on icon at bounding box center [1235, 420] width 11 height 19
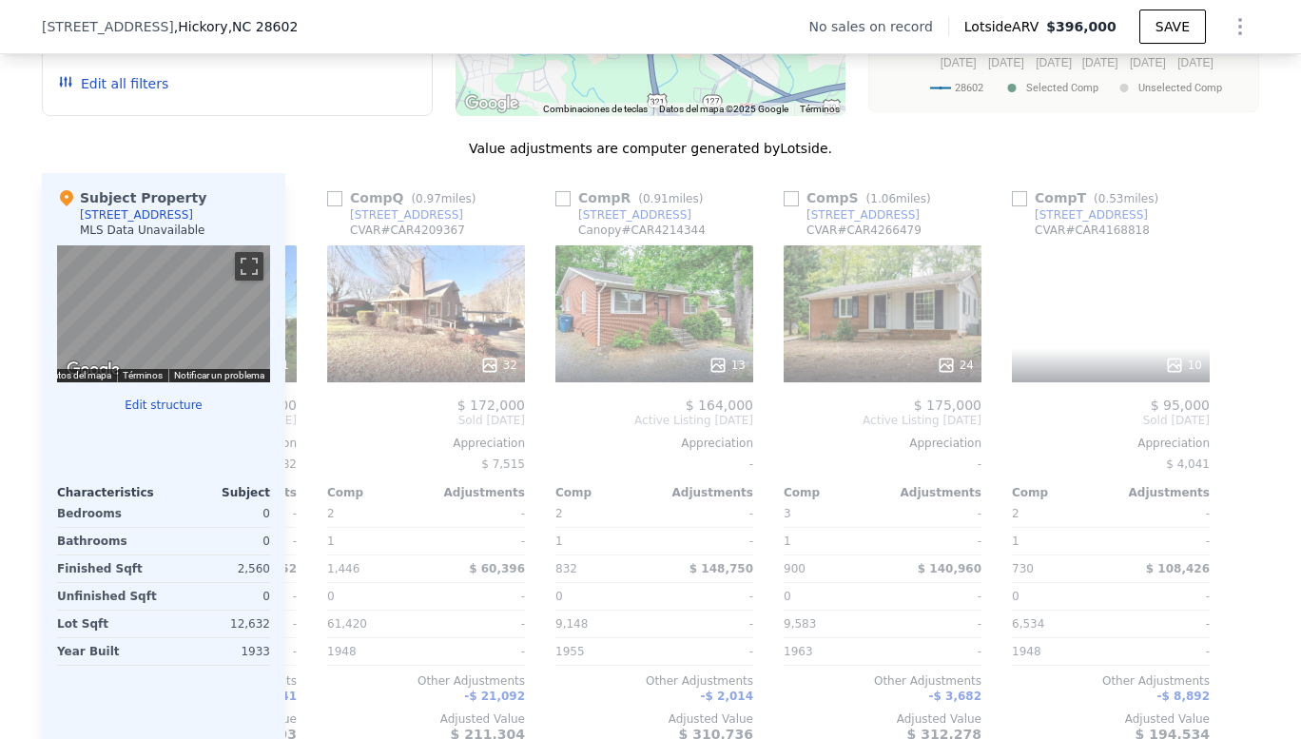
scroll to position [0, 3636]
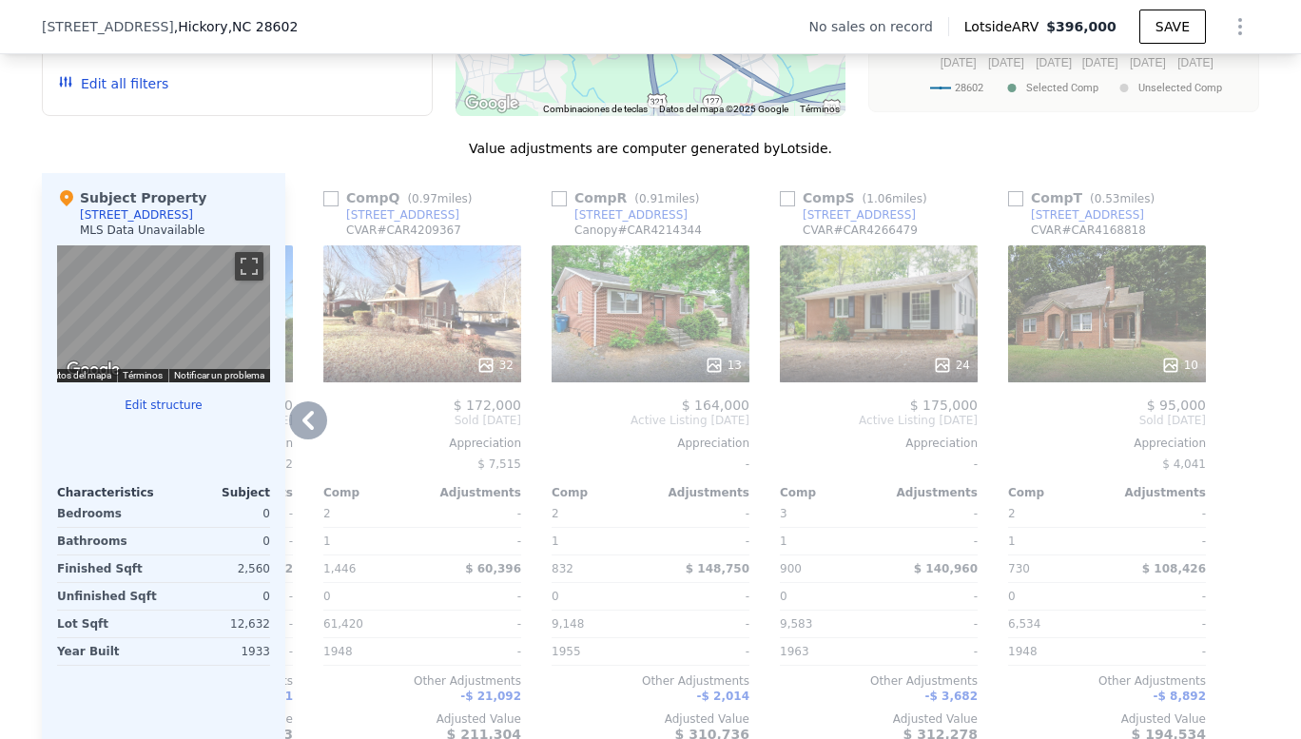
click at [1228, 437] on div at bounding box center [1243, 465] width 30 height 584
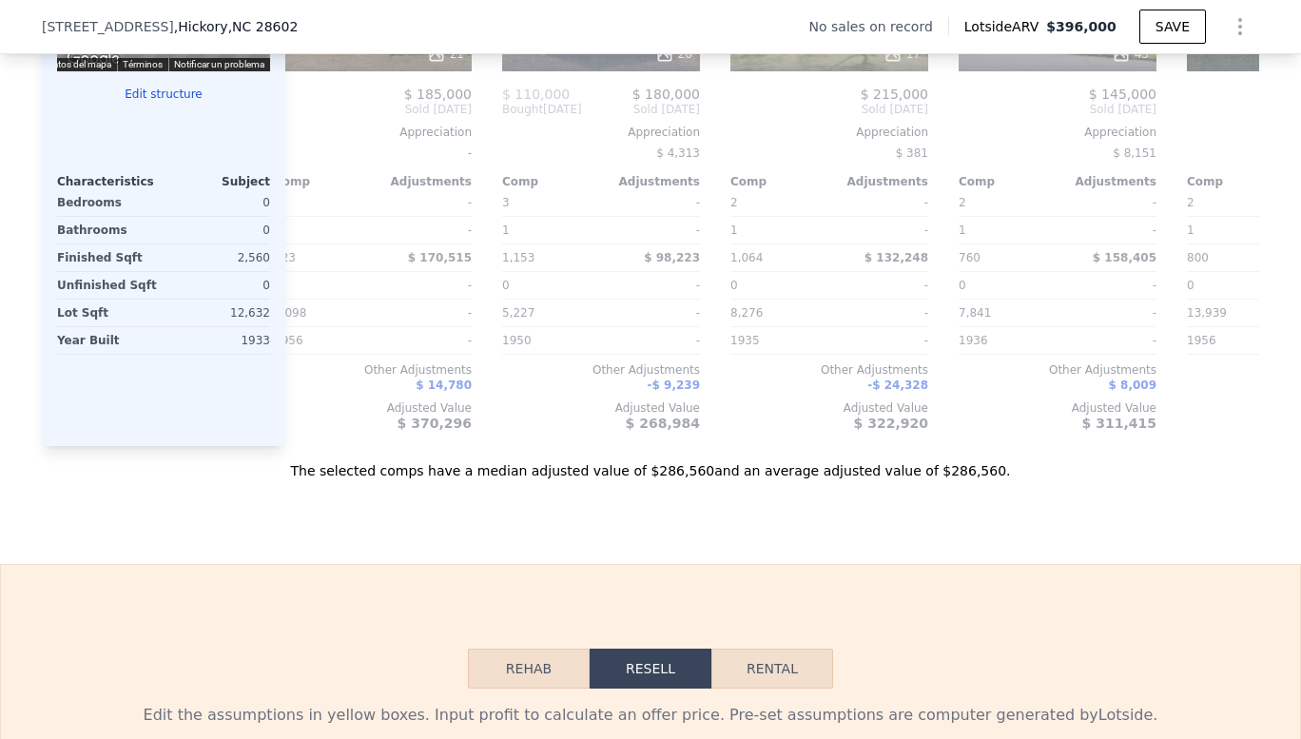
scroll to position [0, 939]
click at [302, 119] on icon at bounding box center [307, 109] width 11 height 19
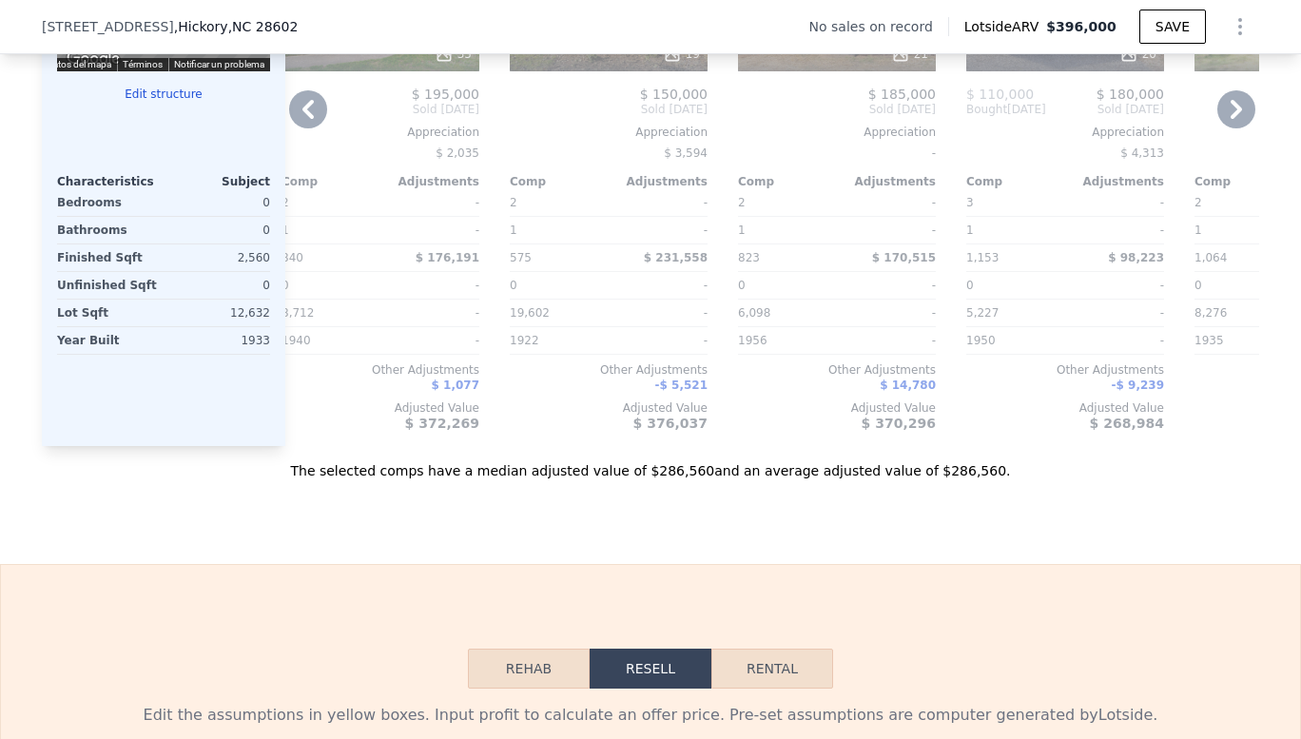
click at [308, 122] on icon at bounding box center [308, 109] width 38 height 38
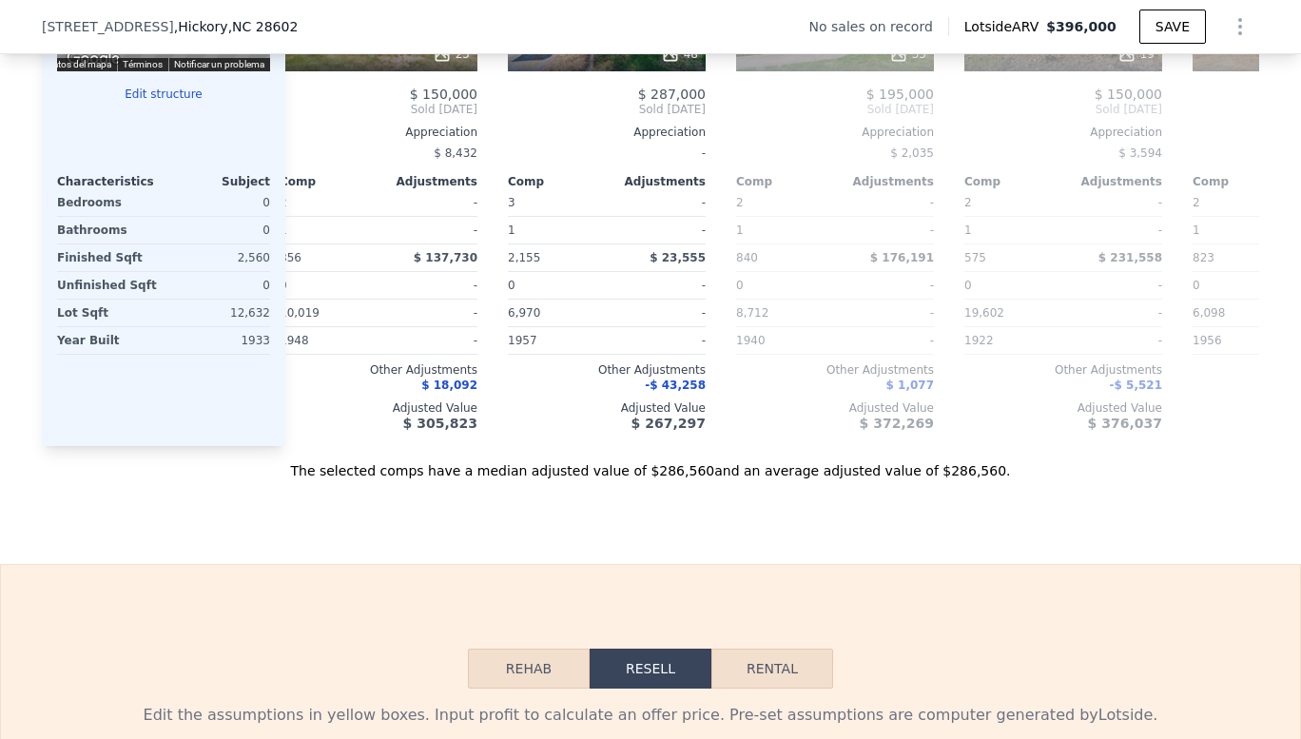
scroll to position [0, 27]
click at [302, 119] on icon at bounding box center [307, 109] width 11 height 19
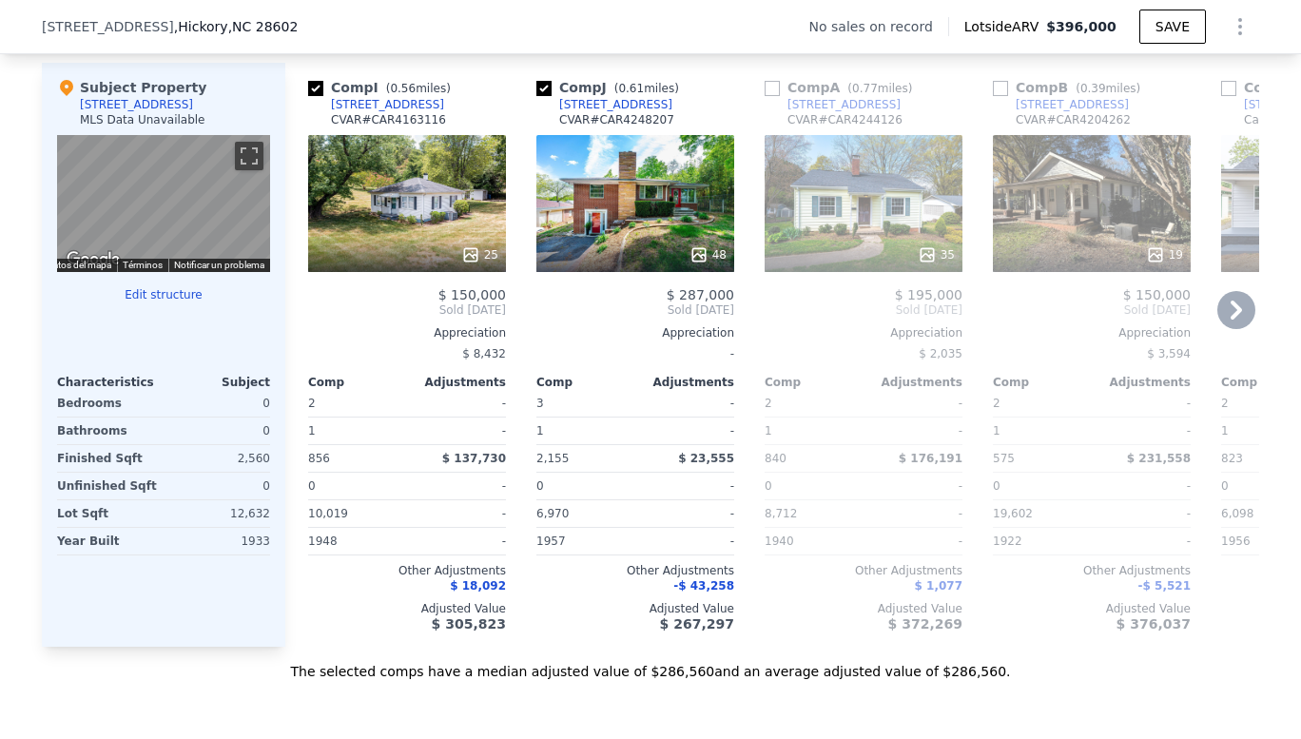
scroll to position [1837, 0]
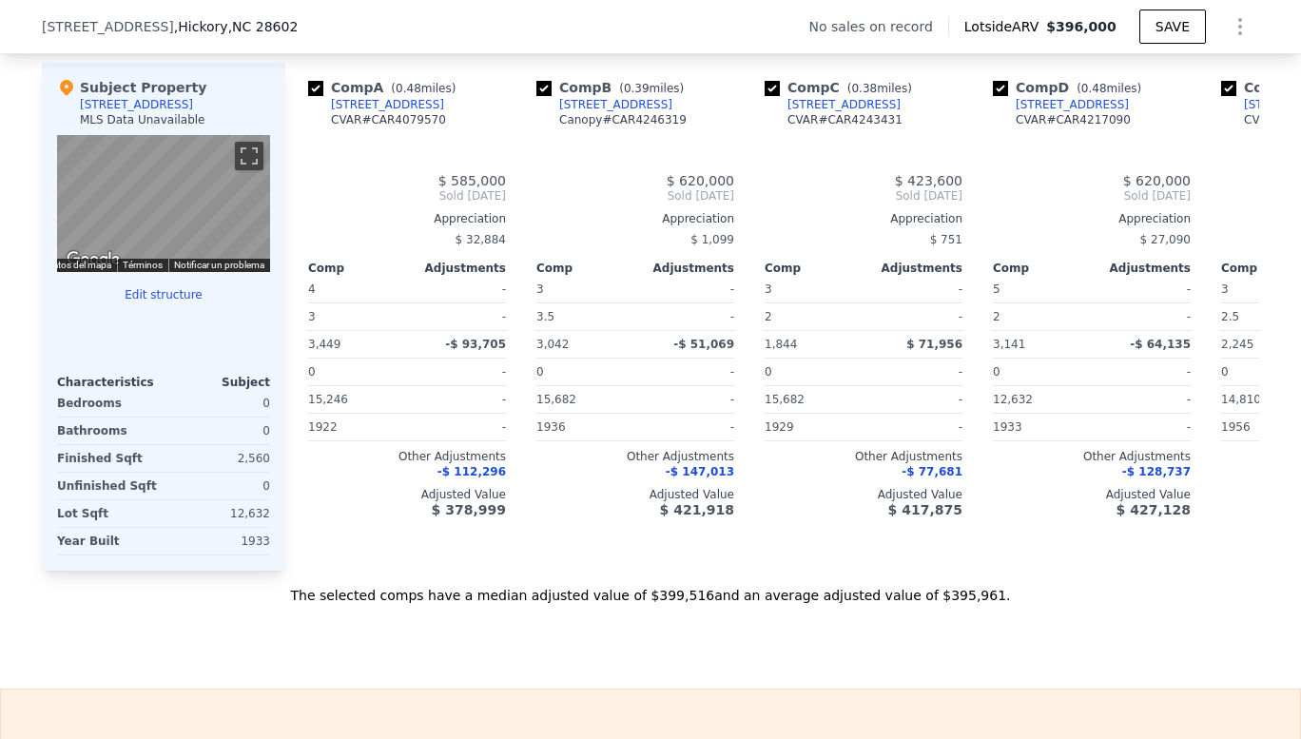
checkbox input "true"
type input "2"
type input "5"
type input "2"
type input "4.5"
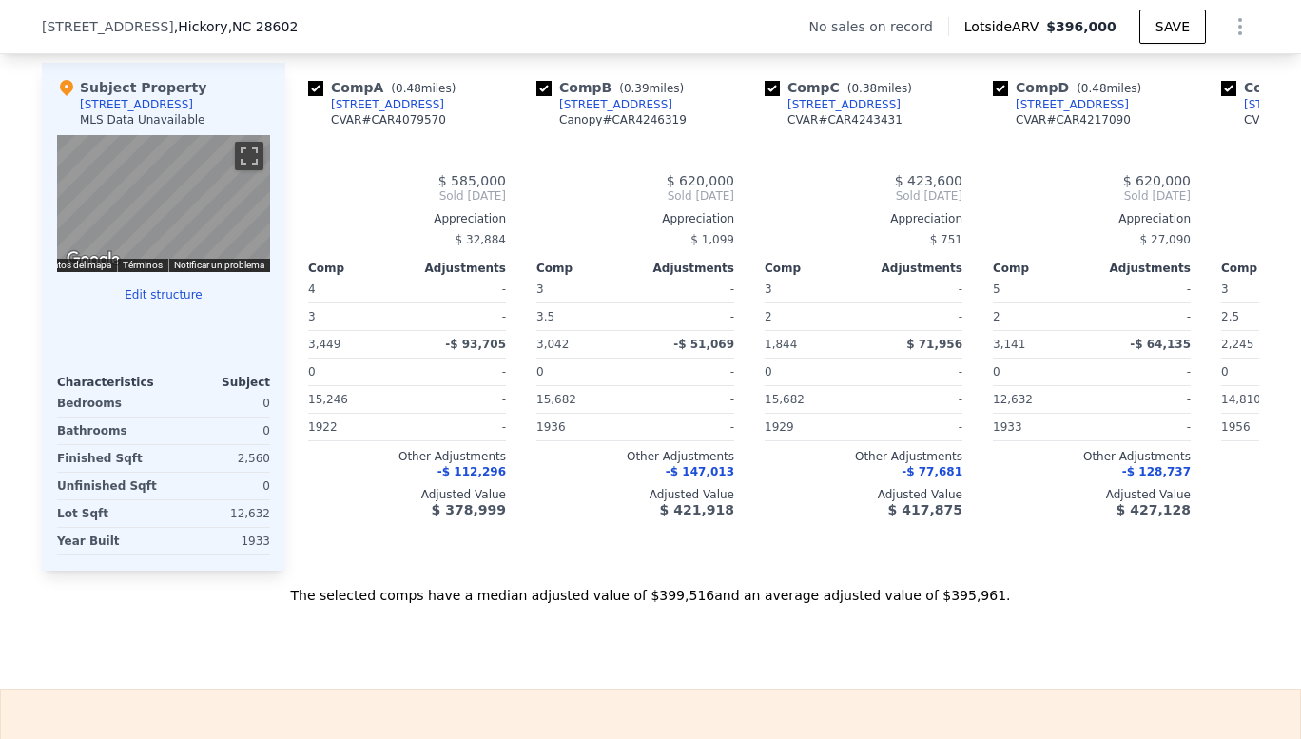
type input "1844"
type input "3449"
type input "9148"
type input "19602"
